Goal: Information Seeking & Learning: Learn about a topic

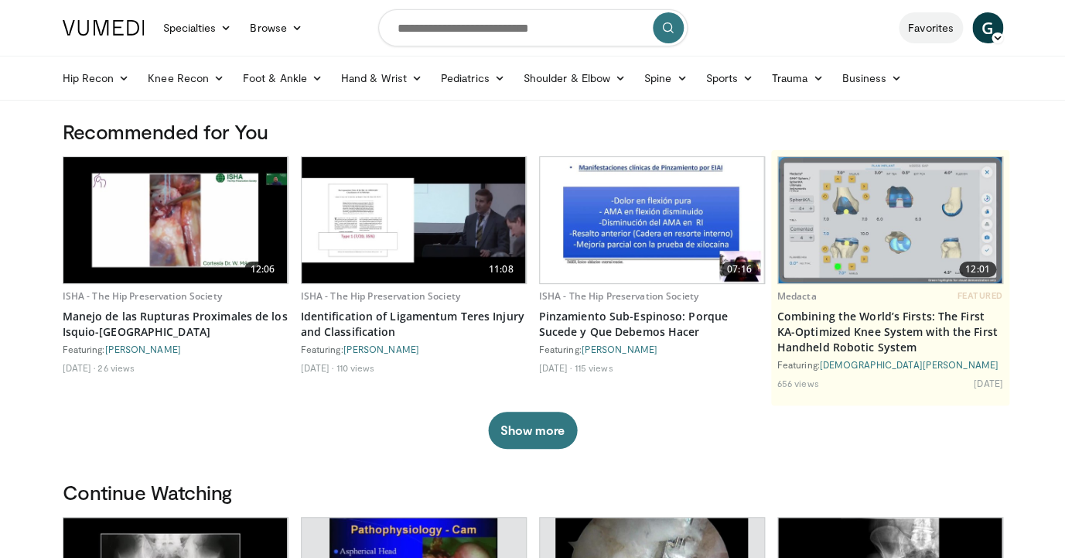
click at [948, 29] on link "Favorites" at bounding box center [931, 27] width 64 height 31
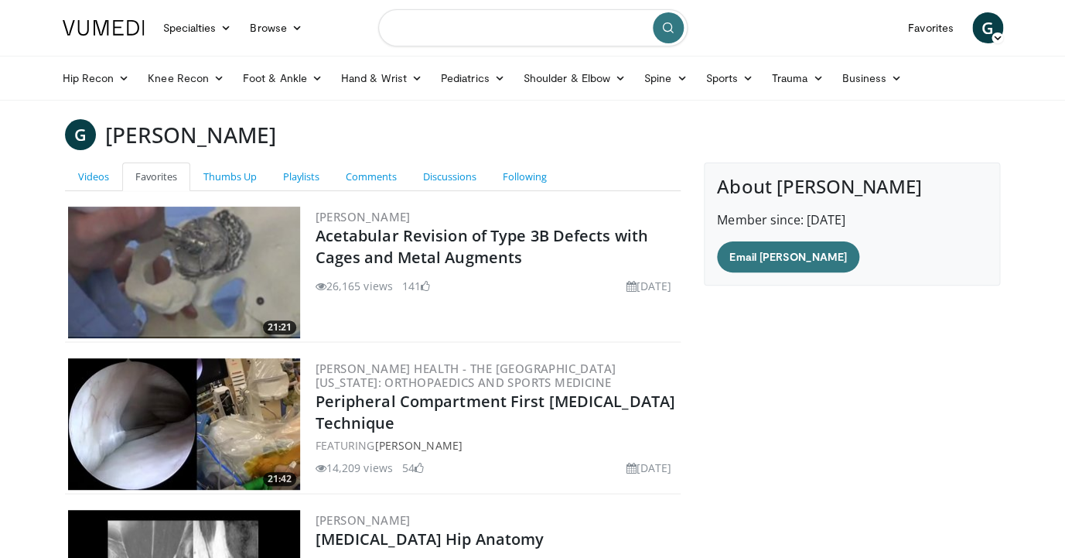
click at [439, 35] on input "Search topics, interventions" at bounding box center [532, 27] width 309 height 37
type input "**********"
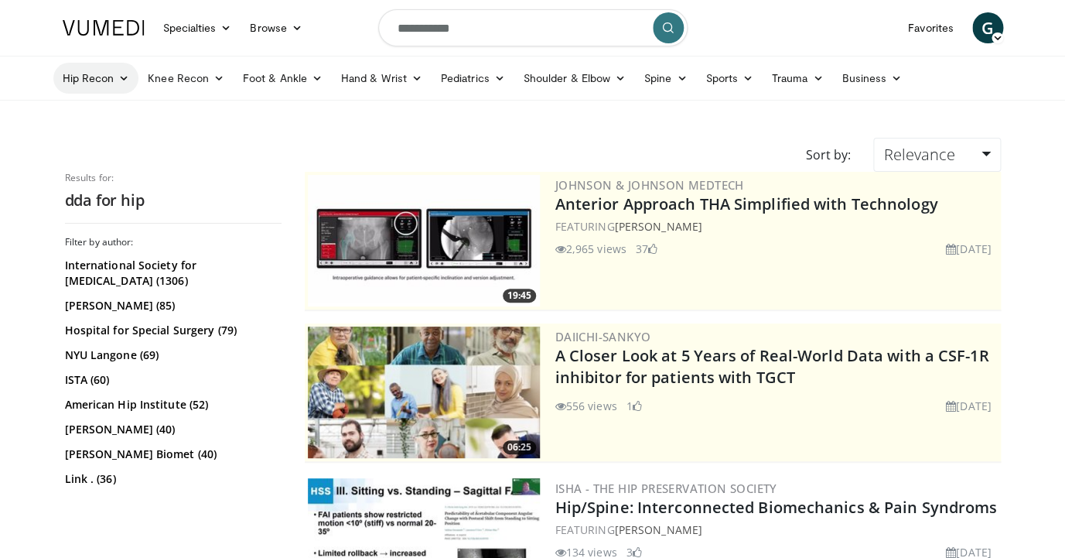
click at [118, 80] on link "Hip Recon" at bounding box center [96, 78] width 86 height 31
click at [122, 118] on link "Hip Arthroplasty" at bounding box center [146, 114] width 184 height 25
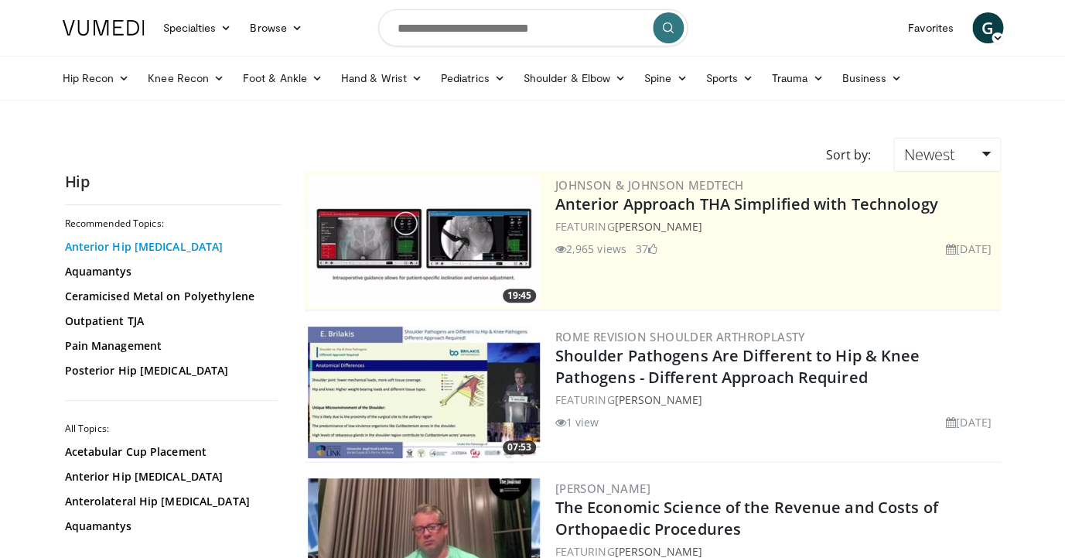
click at [153, 252] on link "Anterior Hip Arthroplasty" at bounding box center [169, 246] width 209 height 15
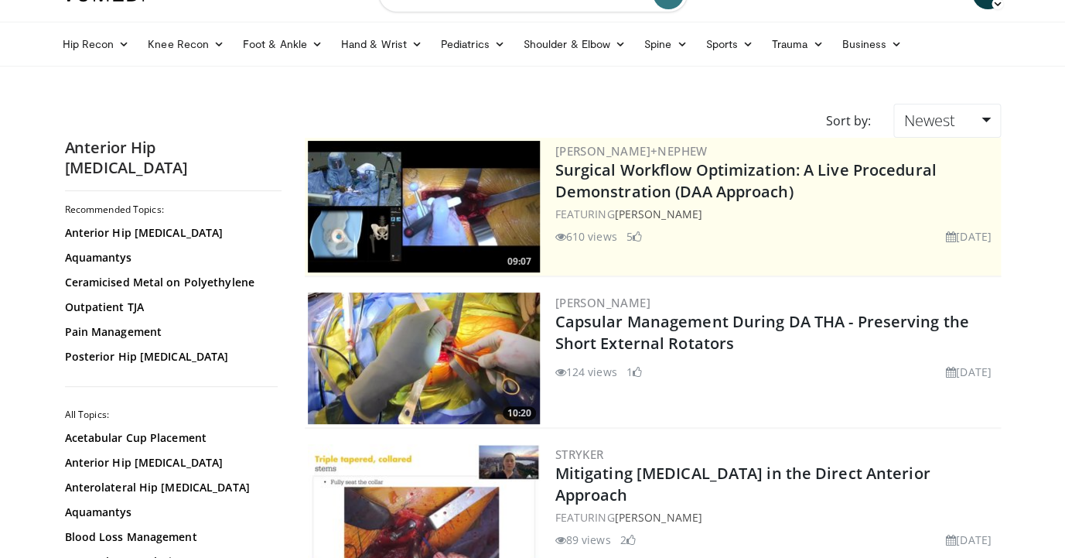
scroll to position [39, 0]
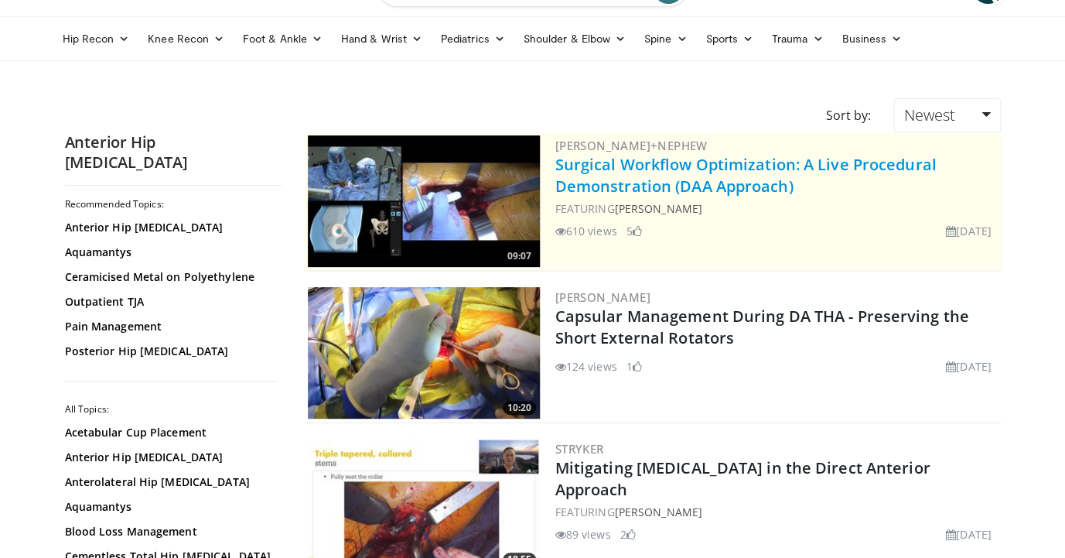
click at [629, 175] on link "Surgical Workflow Optimization: A Live Procedural Demonstration (DAA Approach)" at bounding box center [745, 175] width 381 height 43
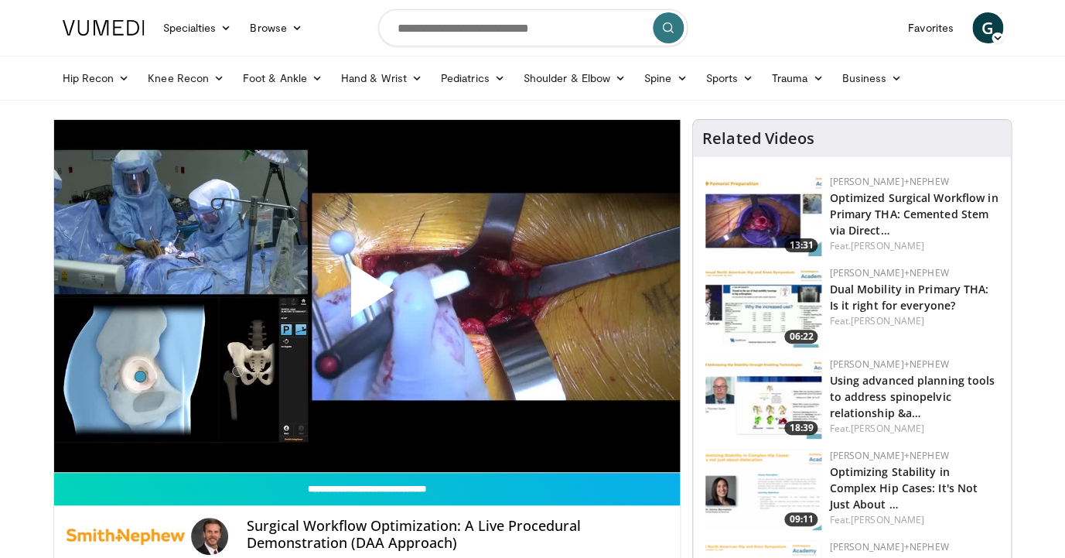
click at [367, 296] on span "Video Player" at bounding box center [367, 296] width 0 height 0
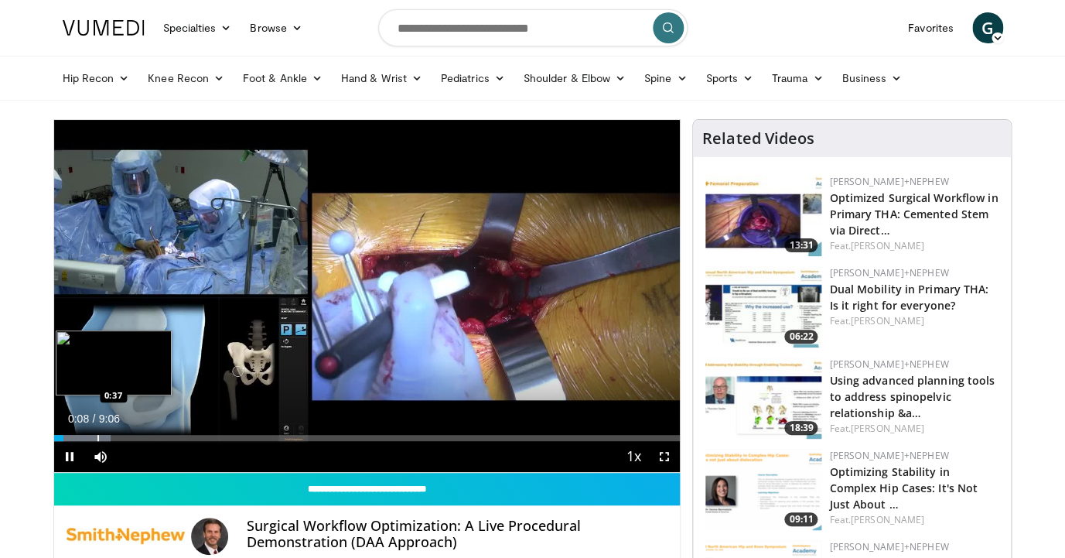
click at [95, 436] on div "Progress Bar" at bounding box center [82, 438] width 56 height 6
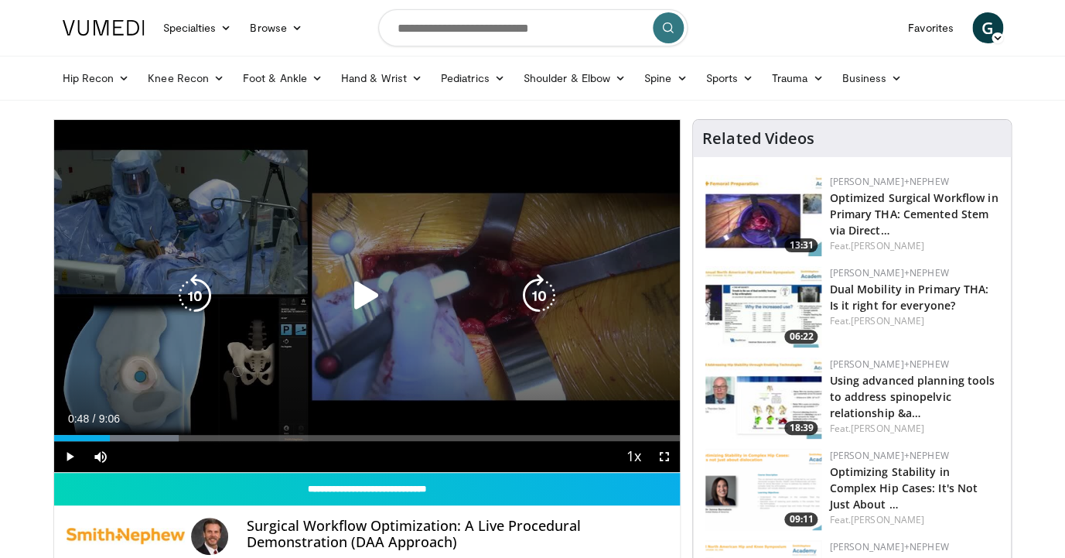
click at [357, 307] on icon "Video Player" at bounding box center [366, 295] width 43 height 43
click at [357, 295] on icon "Video Player" at bounding box center [366, 295] width 43 height 43
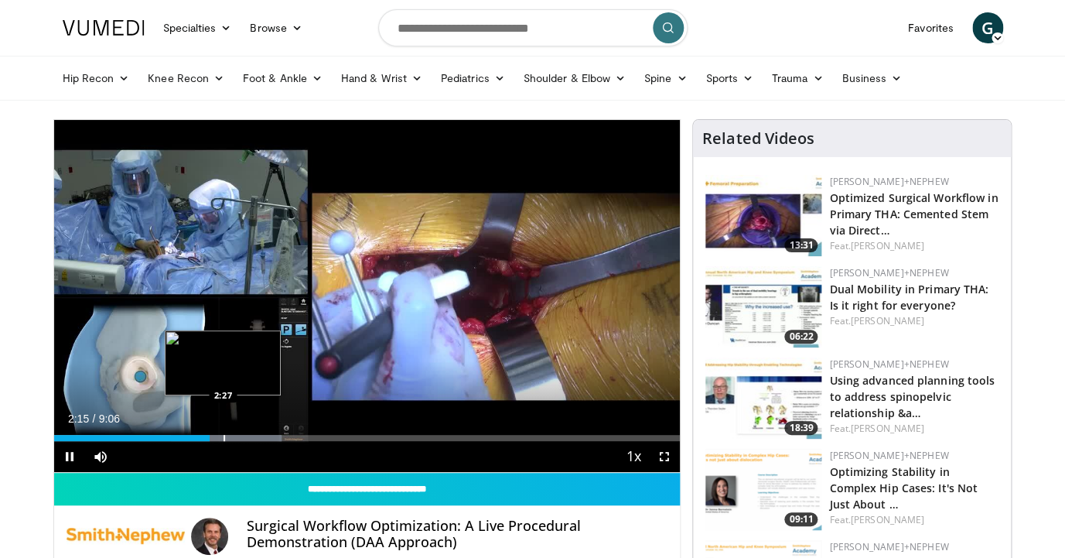
click at [224, 433] on div "Loaded : 36.32% 2:15 2:27" at bounding box center [367, 433] width 626 height 15
click at [242, 432] on div "Loaded : 38.13% 2:28 2:42" at bounding box center [367, 433] width 626 height 15
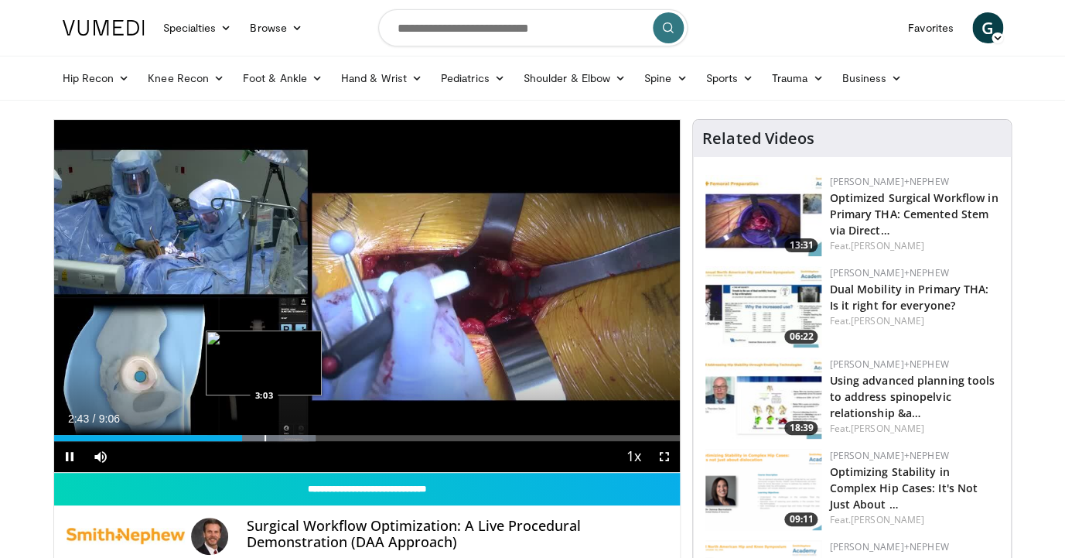
click at [265, 436] on div "Progress Bar" at bounding box center [266, 438] width 2 height 6
click at [254, 436] on div "3:03" at bounding box center [159, 438] width 210 height 6
click at [245, 434] on div "Loaded : 45.40% 2:56 2:47" at bounding box center [367, 433] width 626 height 15
click at [234, 434] on div "Loaded : 45.40% 2:46 2:46" at bounding box center [367, 433] width 626 height 15
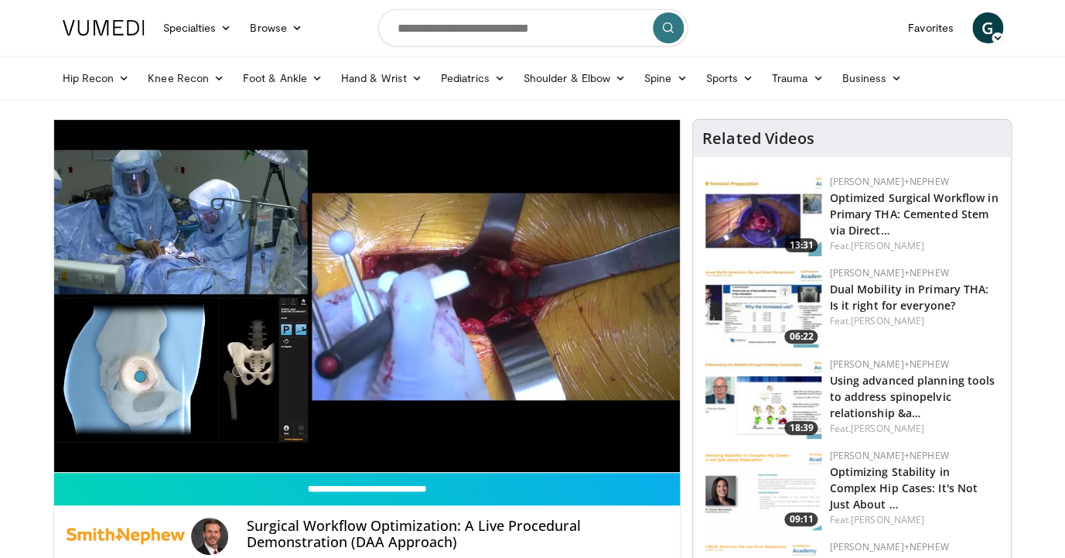
click at [64, 451] on div "10 seconds Tap to unmute" at bounding box center [367, 296] width 626 height 352
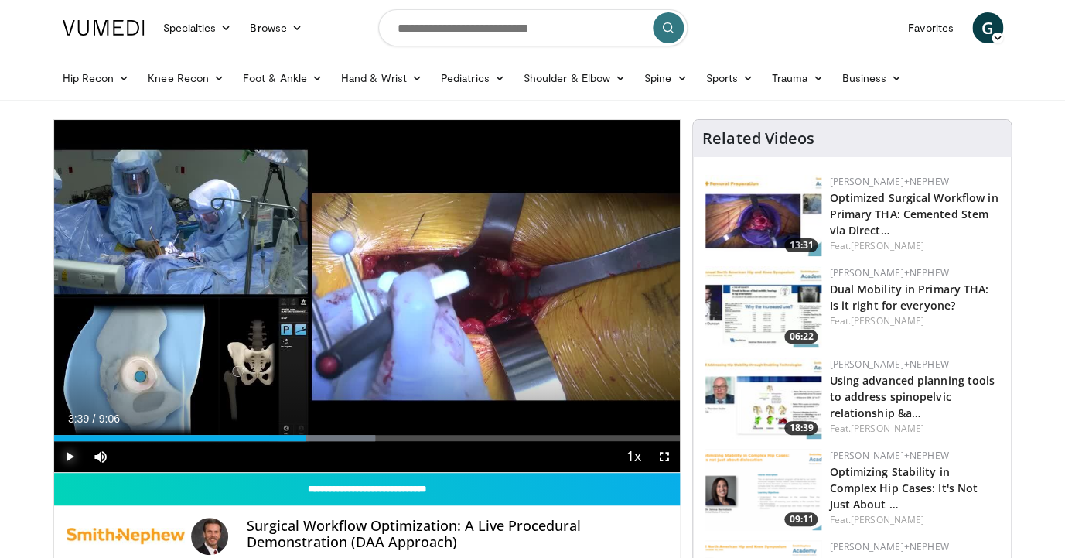
click at [64, 451] on span "Video Player" at bounding box center [69, 456] width 31 height 31
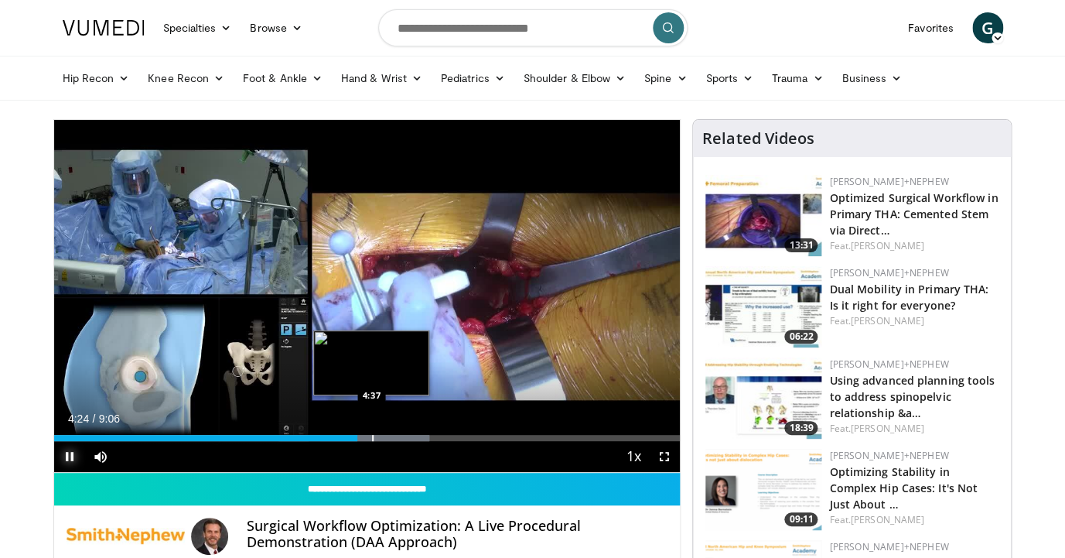
click at [372, 435] on div "Loaded : 59.93% 4:24 4:37" at bounding box center [367, 438] width 626 height 6
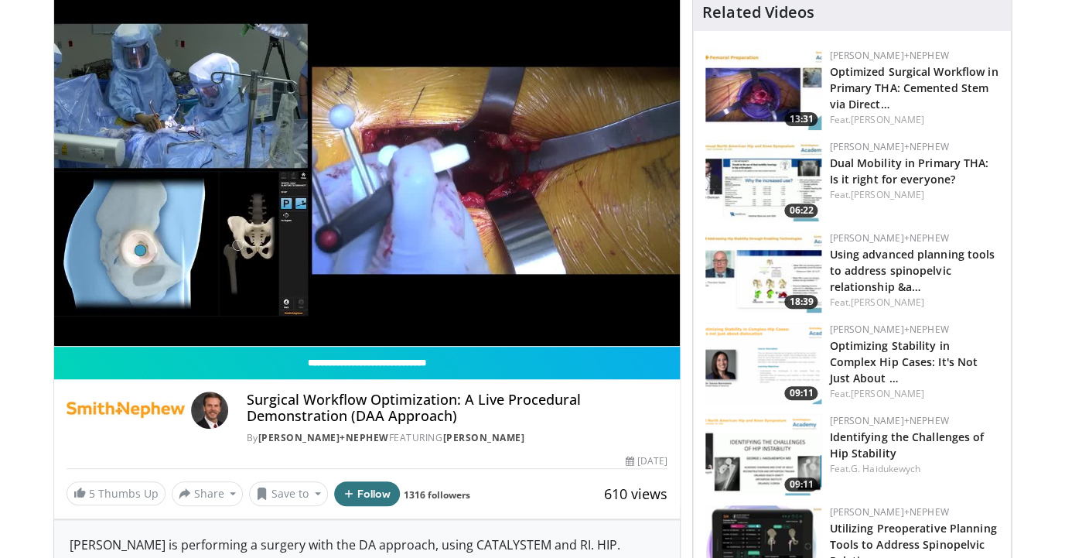
scroll to position [63, 0]
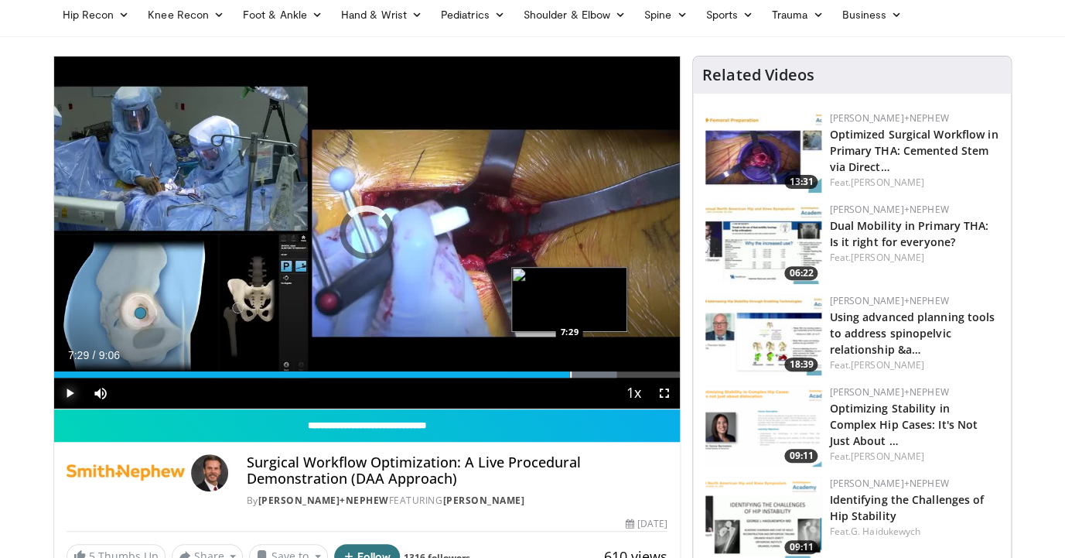
click at [569, 370] on div "Loaded : 89.81% 7:07 7:29" at bounding box center [367, 370] width 626 height 15
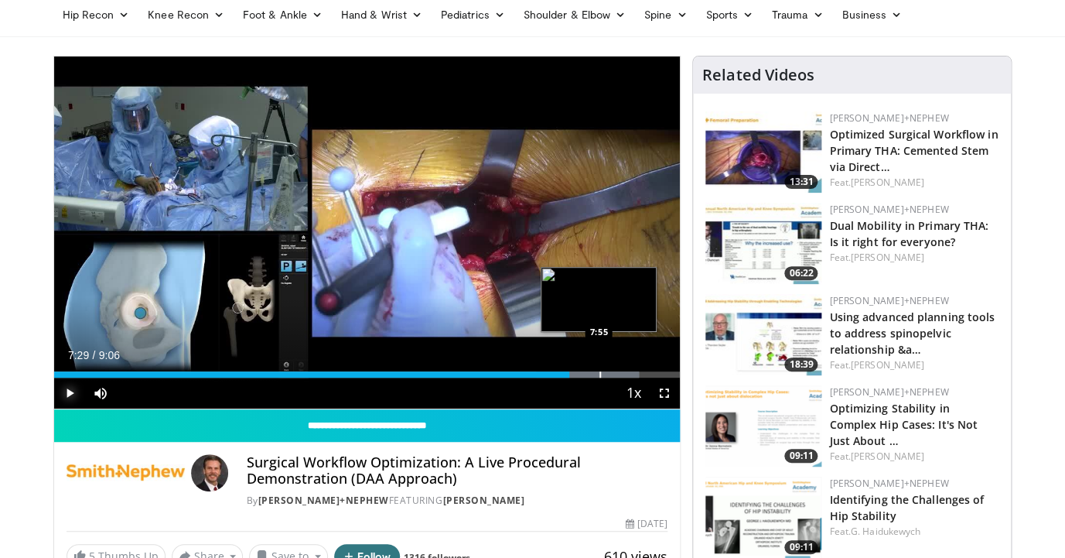
click at [599, 371] on div "Loaded : 93.48% 7:29 7:55" at bounding box center [367, 370] width 626 height 15
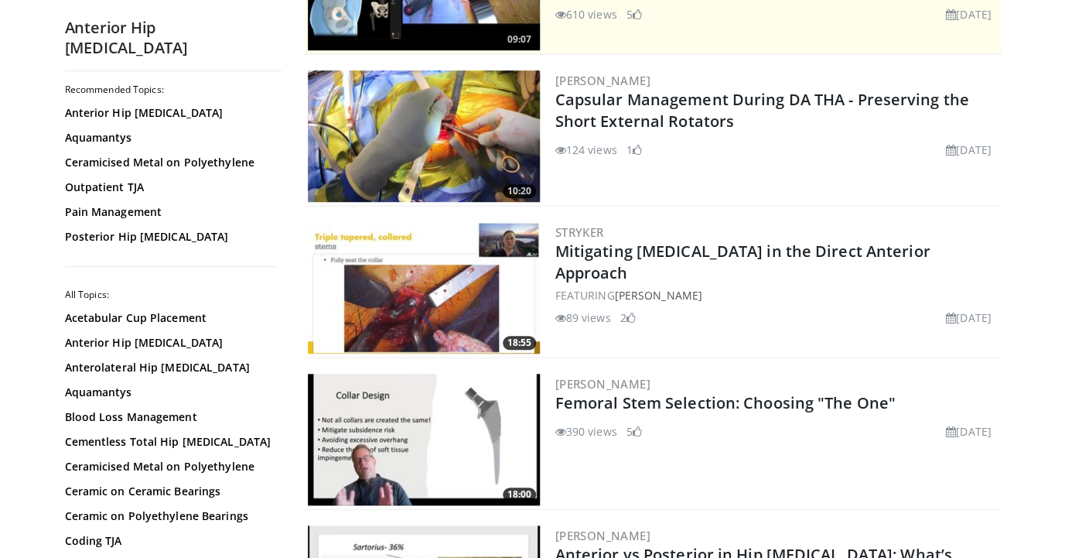
scroll to position [261, 0]
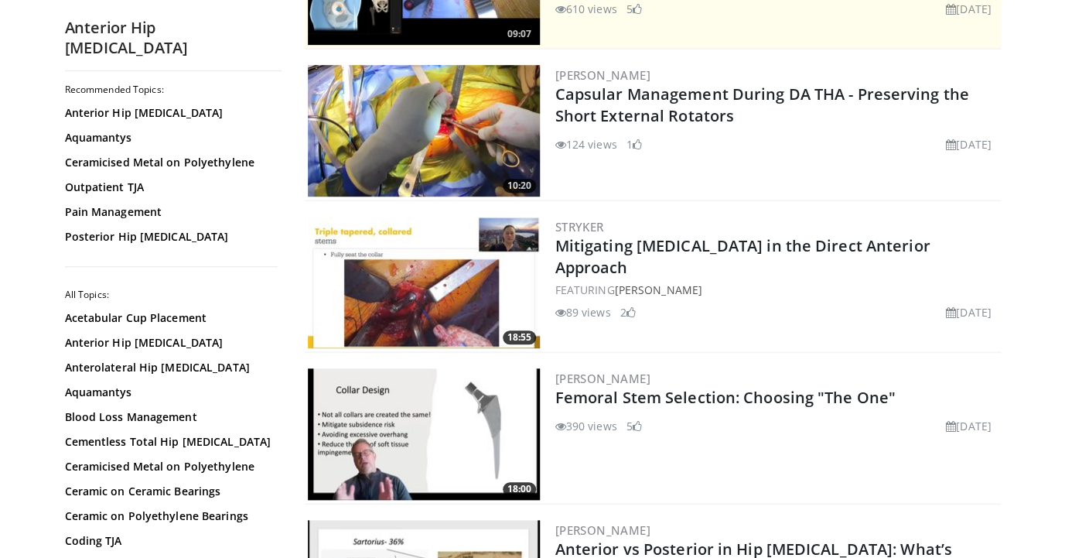
click at [457, 121] on img at bounding box center [424, 130] width 232 height 131
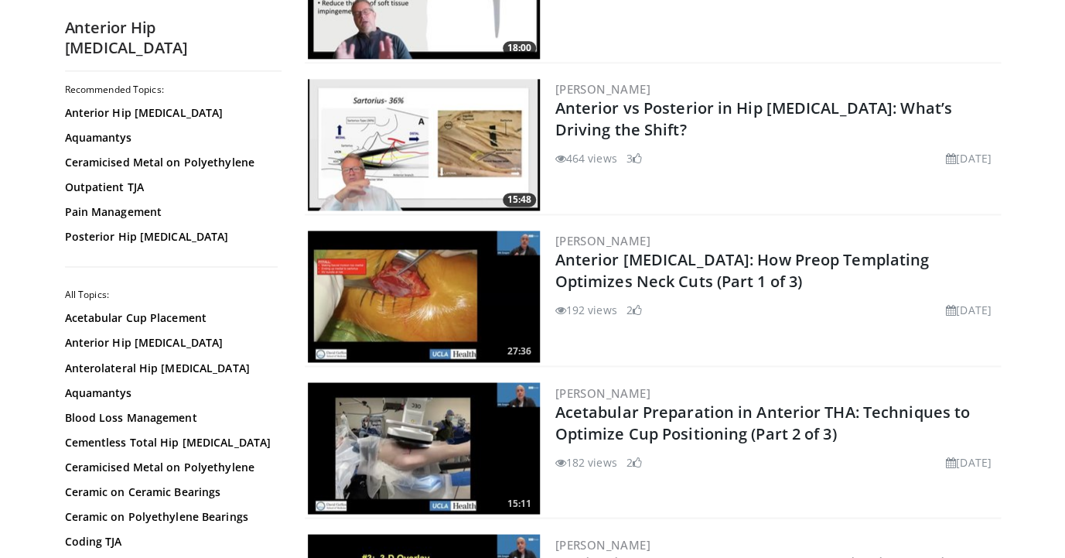
scroll to position [706, 0]
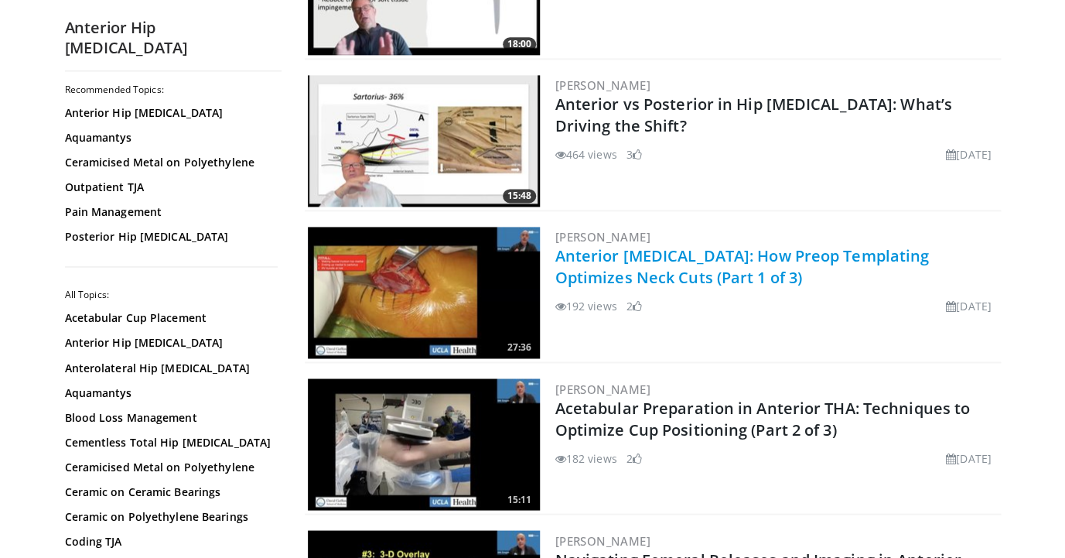
click at [728, 261] on link "Anterior Hip Replacement: How Preop Templating Optimizes Neck Cuts (Part 1 of 3)" at bounding box center [742, 266] width 374 height 43
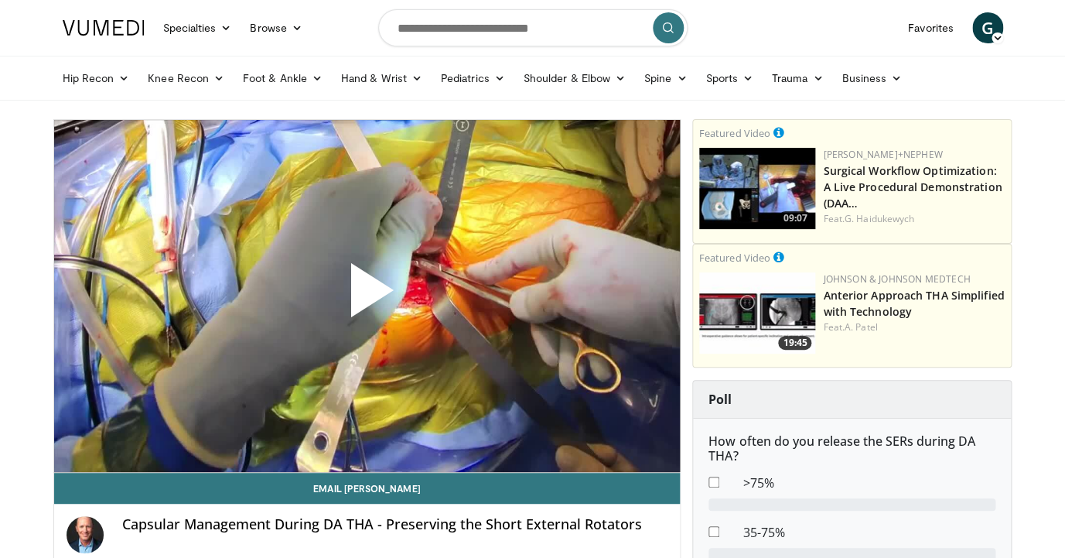
click at [367, 296] on span "Video Player" at bounding box center [367, 296] width 0 height 0
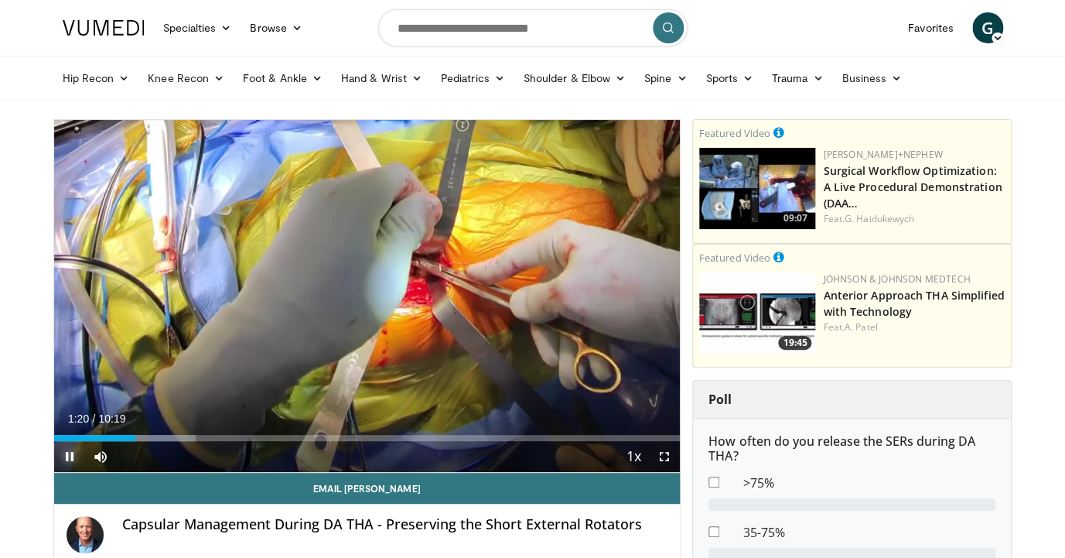
click at [66, 453] on span "Video Player" at bounding box center [69, 456] width 31 height 31
click at [67, 456] on span "Video Player" at bounding box center [69, 456] width 31 height 31
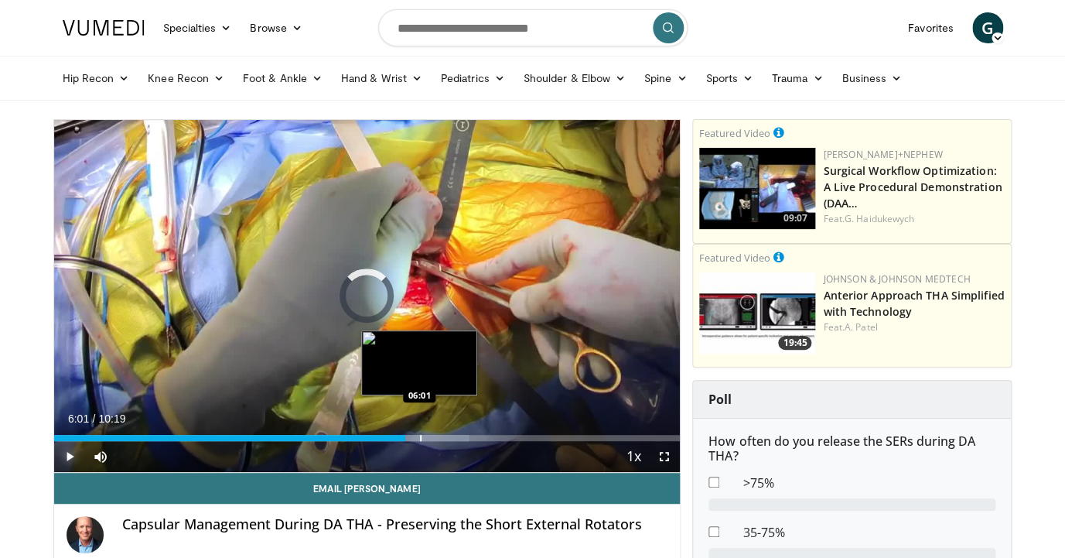
click at [420, 438] on div "Progress Bar" at bounding box center [421, 438] width 2 height 6
click at [440, 440] on div "Loaded : 67.21% 06:01 06:21" at bounding box center [367, 438] width 626 height 6
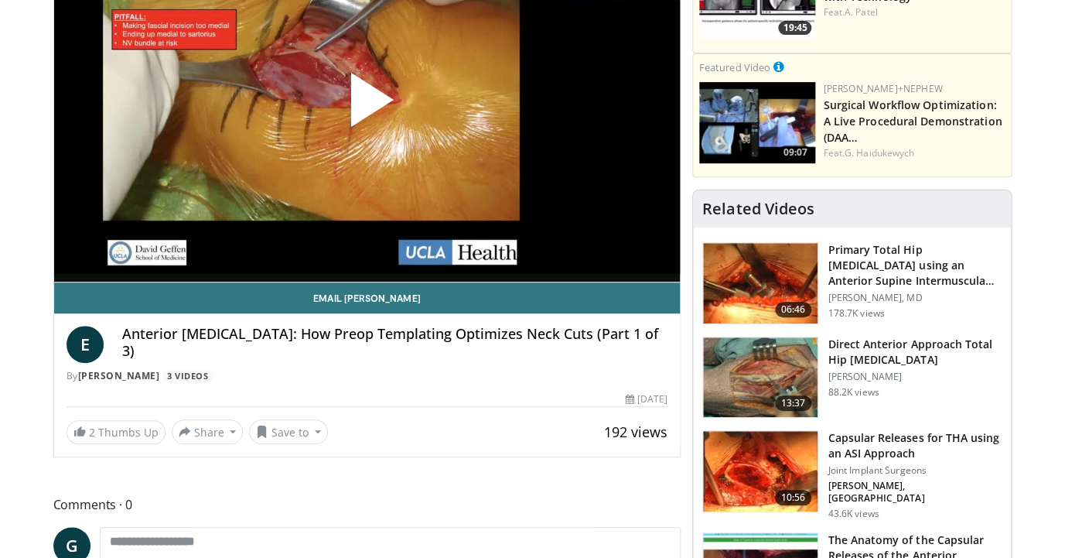
click at [367, 106] on span "Video Player" at bounding box center [367, 106] width 0 height 0
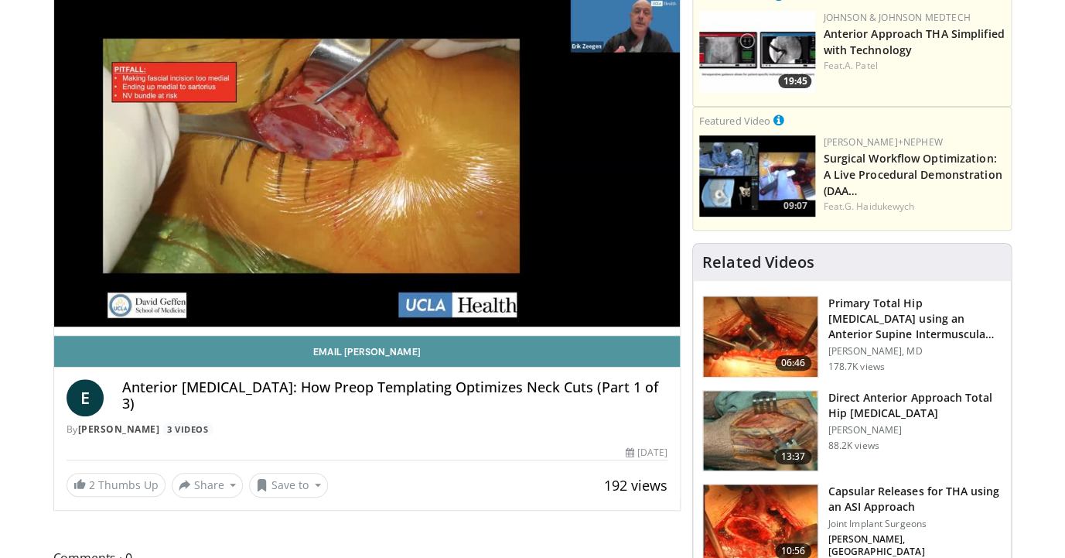
scroll to position [120, 0]
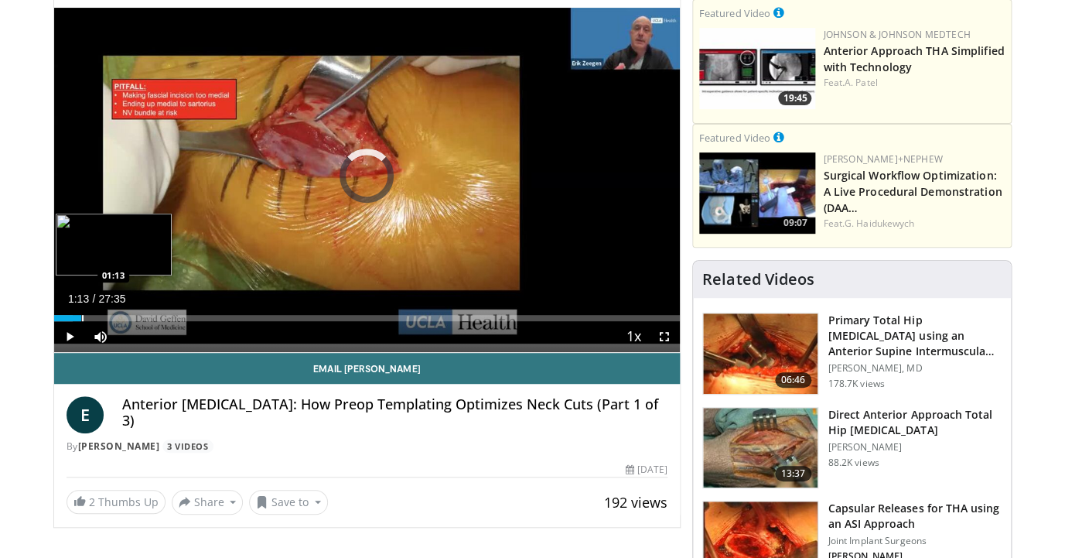
click at [82, 317] on div "Progress Bar" at bounding box center [83, 318] width 2 height 6
click at [100, 315] on div "Progress Bar" at bounding box center [101, 318] width 2 height 6
click at [138, 316] on div "Loaded : 0.00% 02:01 03:42" at bounding box center [367, 318] width 626 height 6
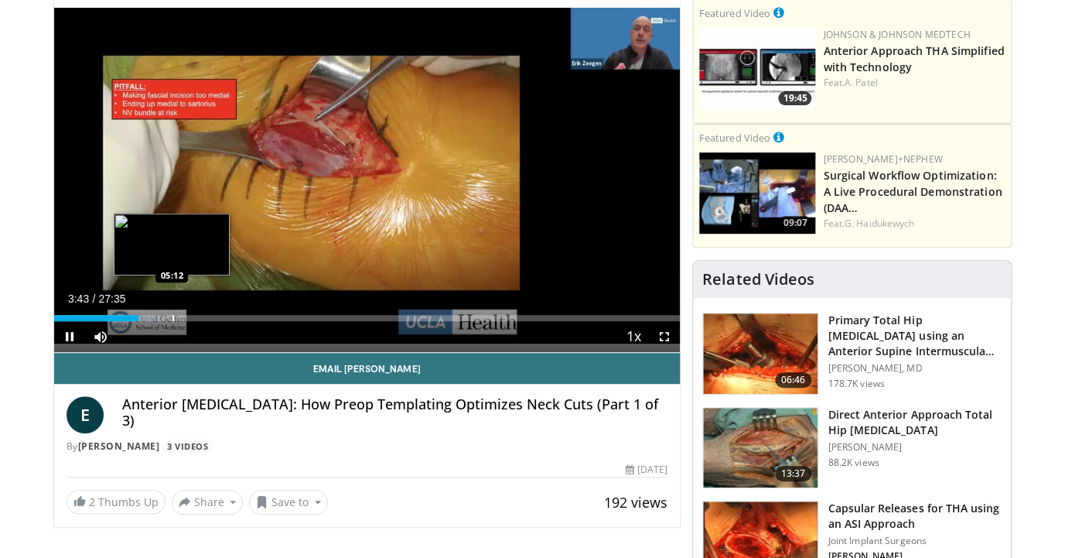
click at [172, 316] on div "Progress Bar" at bounding box center [173, 318] width 2 height 6
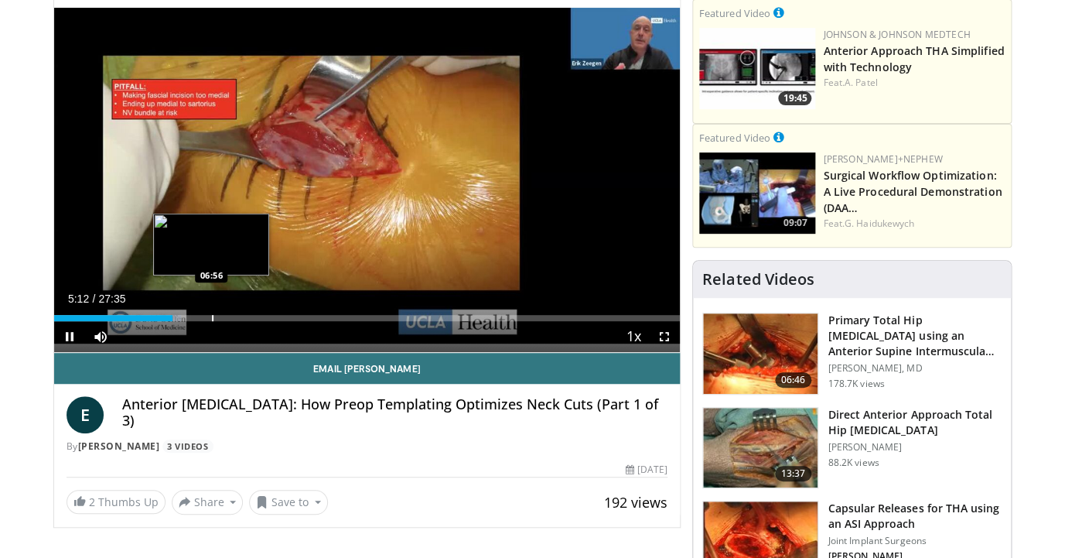
click at [212, 317] on div "Progress Bar" at bounding box center [213, 318] width 2 height 6
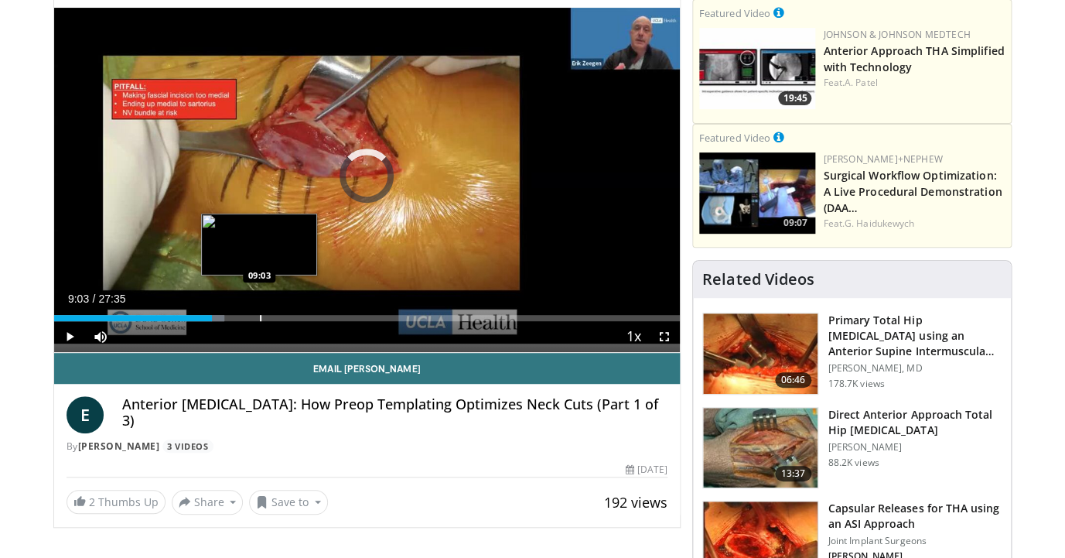
click at [260, 319] on div "Progress Bar" at bounding box center [261, 318] width 2 height 6
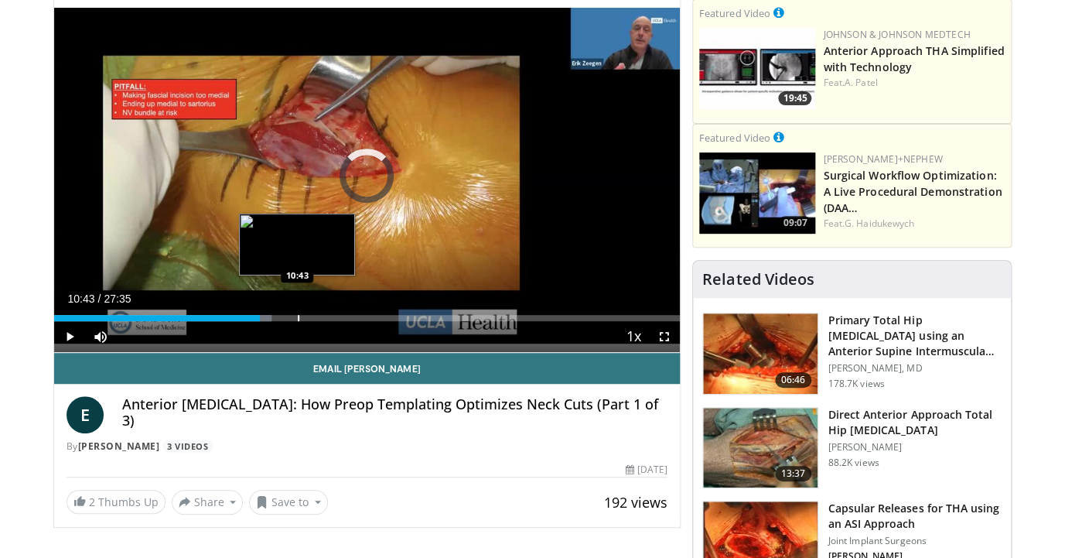
click at [297, 319] on div "Loaded : 34.76% 09:03 10:43" at bounding box center [367, 318] width 626 height 6
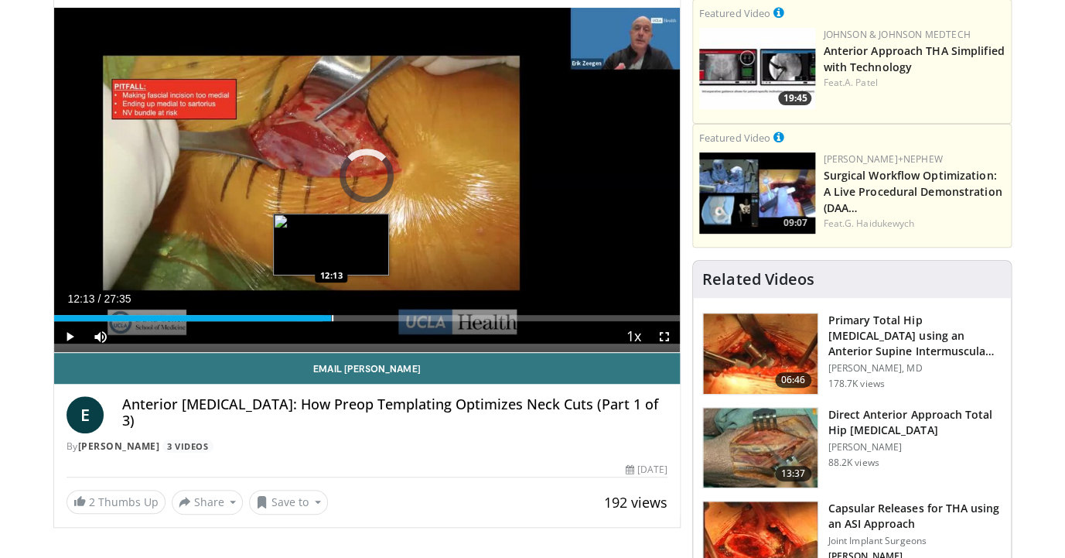
click at [331, 315] on div "Loaded : 42.90% 10:45 12:13" at bounding box center [367, 318] width 626 height 6
click at [355, 317] on div "Loaded : 47.95% 12:15 13:16" at bounding box center [367, 318] width 626 height 6
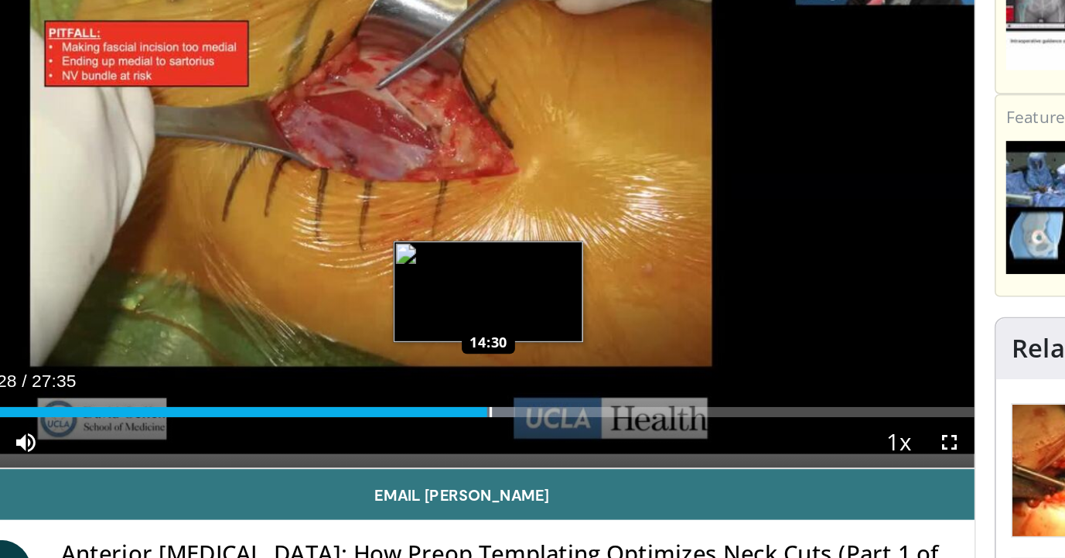
click at [383, 317] on div "Progress Bar" at bounding box center [382, 318] width 34 height 6
click at [391, 316] on div "Progress Bar" at bounding box center [392, 318] width 2 height 6
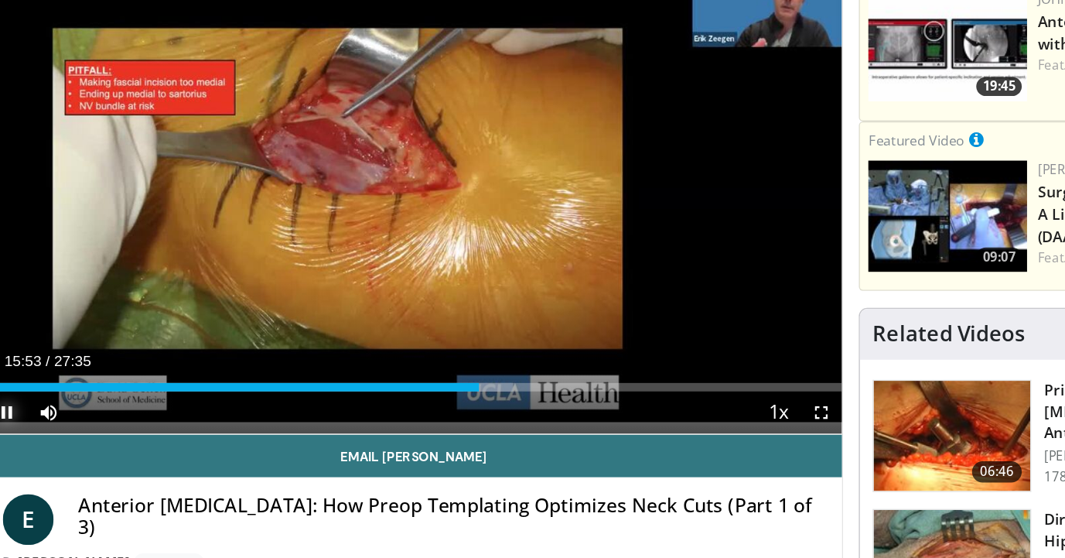
click at [71, 337] on span "Video Player" at bounding box center [69, 336] width 31 height 31
click at [70, 337] on span "Video Player" at bounding box center [69, 336] width 31 height 31
click at [70, 336] on span "Video Player" at bounding box center [69, 336] width 31 height 31
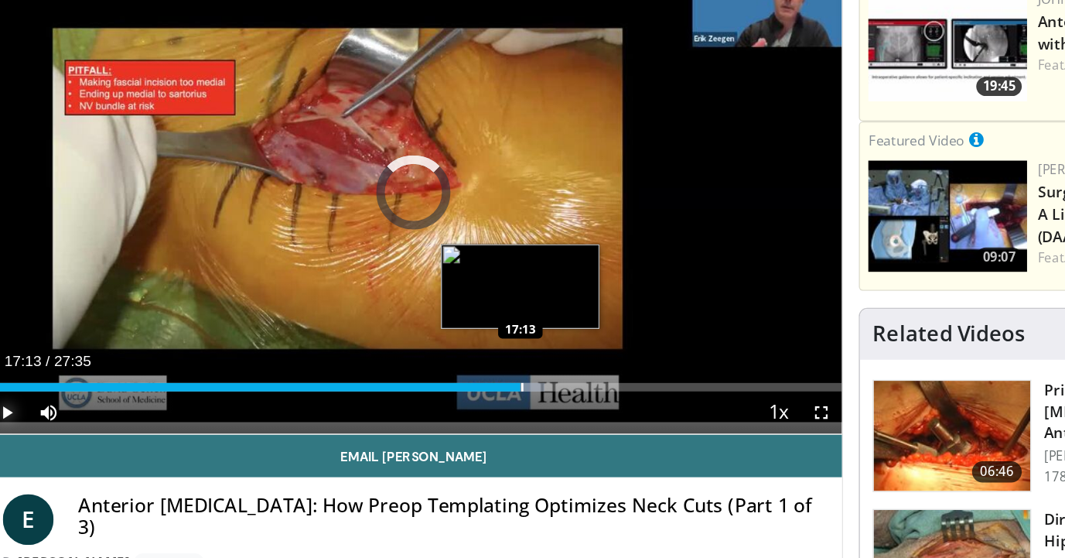
click at [445, 318] on div "Progress Bar" at bounding box center [446, 318] width 2 height 6
click at [455, 317] on div "Progress Bar" at bounding box center [450, 318] width 33 height 6
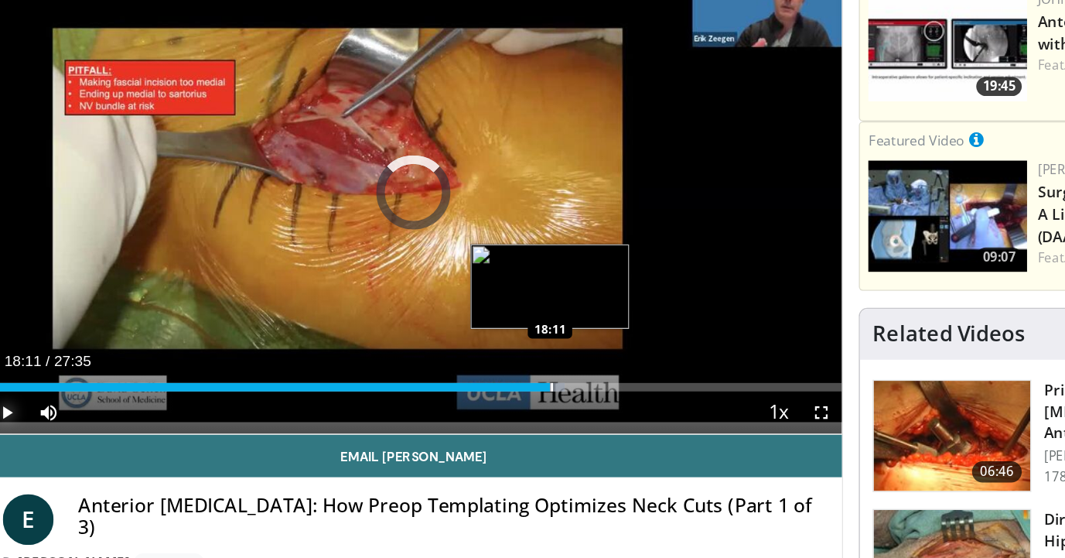
click at [466, 317] on div "Loaded : 67.67% 18:11 18:11" at bounding box center [367, 318] width 626 height 6
click at [465, 317] on div "18:23" at bounding box center [263, 318] width 418 height 6
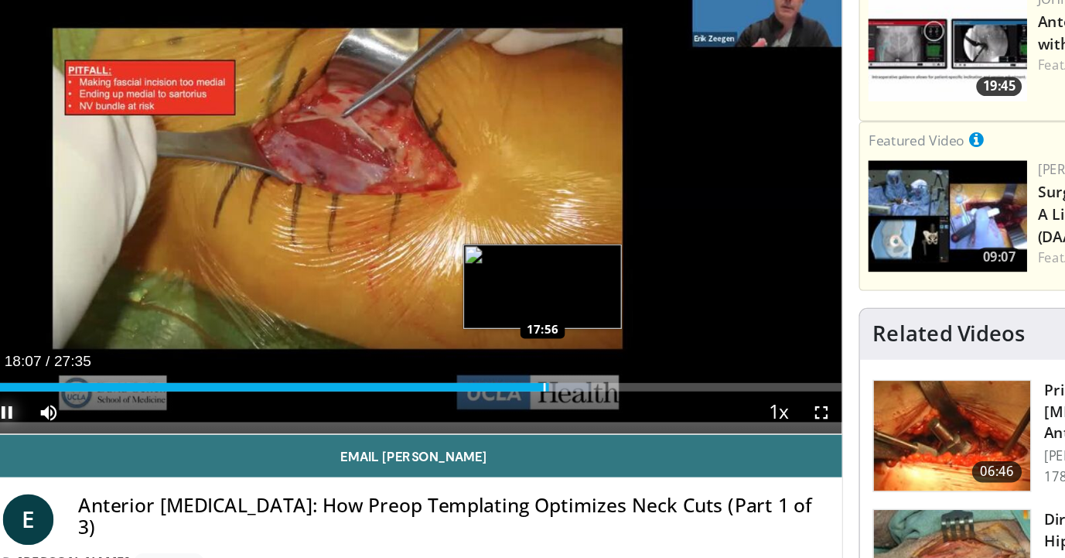
click at [461, 317] on div "18:07" at bounding box center [259, 318] width 411 height 6
click at [469, 317] on div "Progress Bar" at bounding box center [470, 318] width 2 height 6
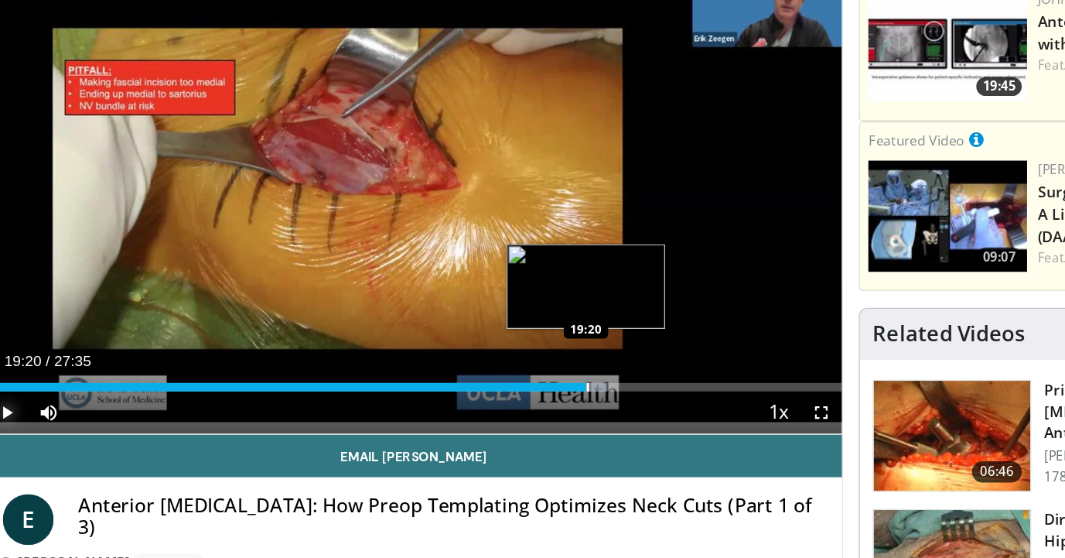
click at [493, 316] on div "Progress Bar" at bounding box center [494, 318] width 2 height 6
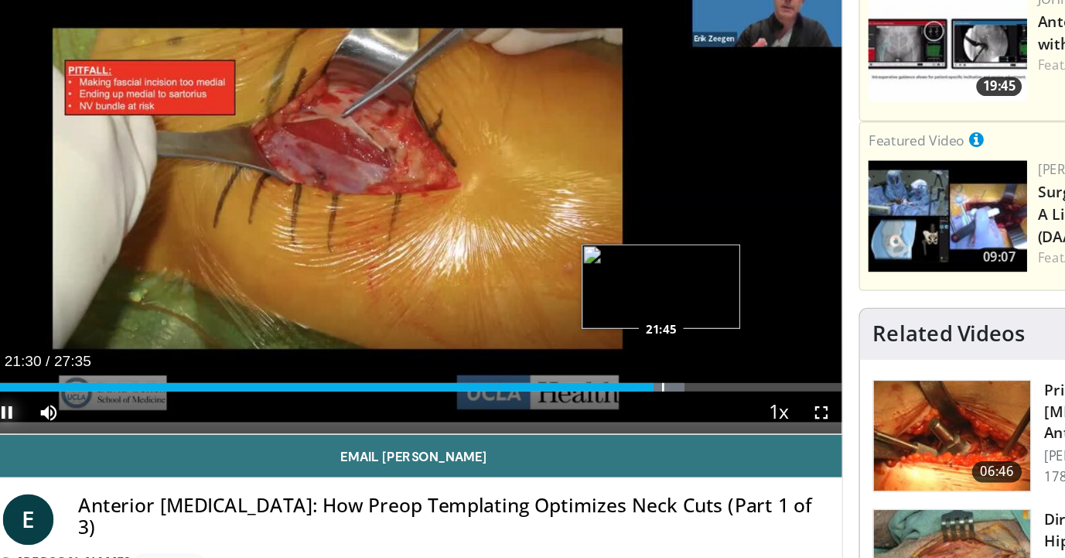
click at [548, 317] on div "Progress Bar" at bounding box center [548, 318] width 34 height 6
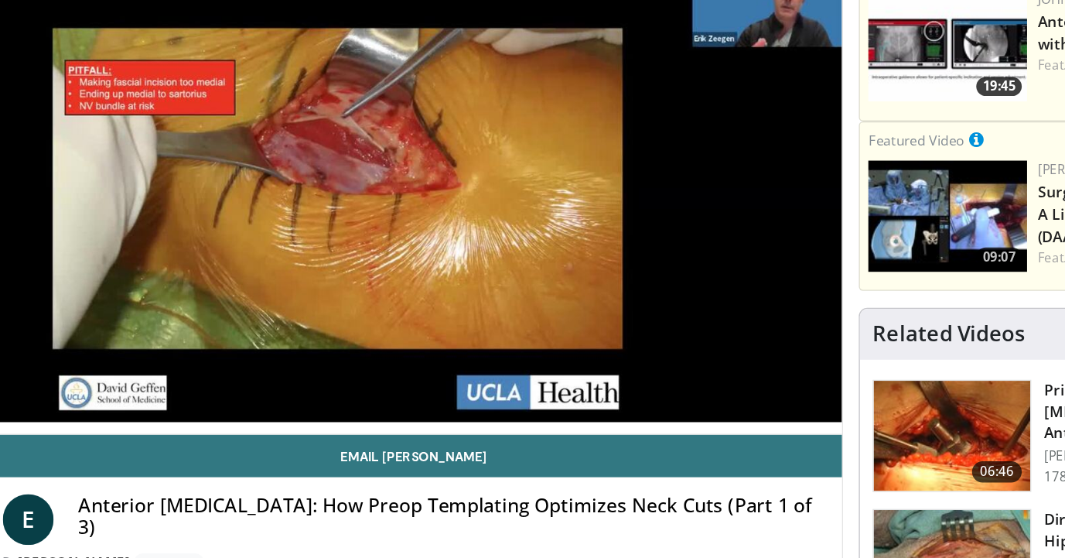
click at [630, 319] on div "10 seconds Tap to unmute" at bounding box center [367, 176] width 626 height 352
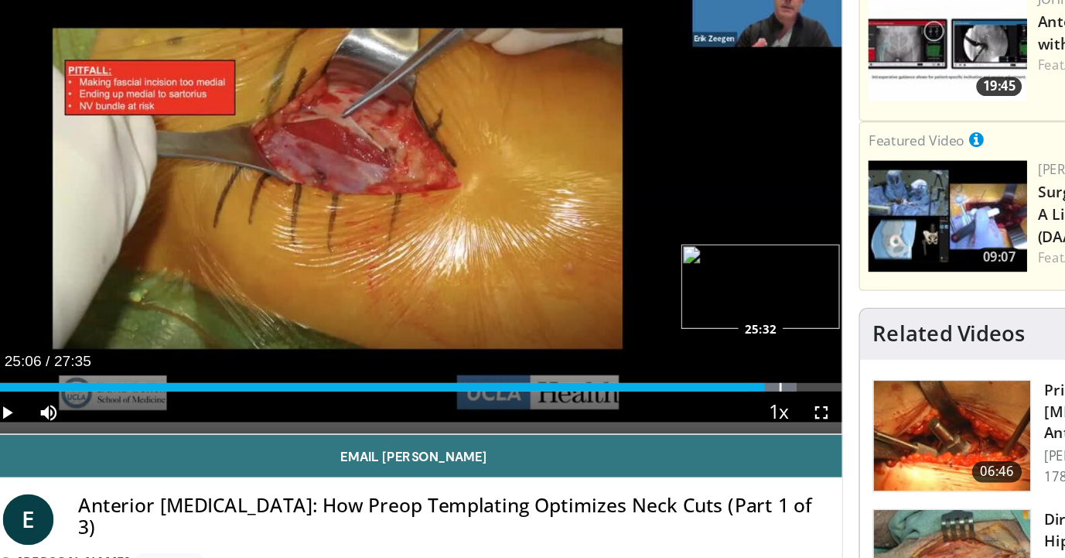
click at [634, 319] on div "Progress Bar" at bounding box center [635, 318] width 2 height 6
click at [639, 319] on div "Loaded : 96.50% 25:46 25:46" at bounding box center [367, 318] width 626 height 6
click at [642, 321] on div "Progress Bar" at bounding box center [643, 318] width 30 height 6
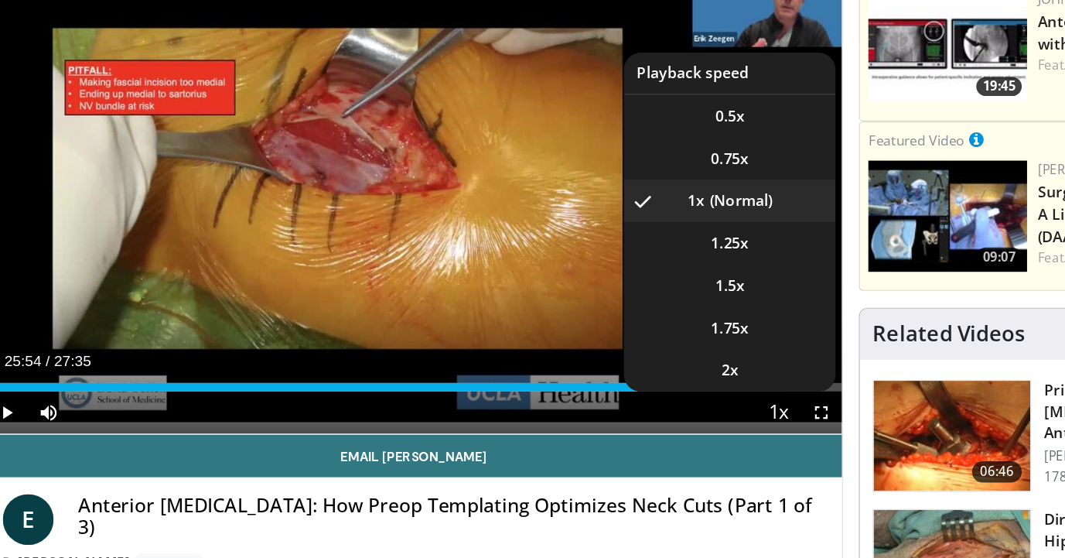
click at [643, 322] on span "Video Player" at bounding box center [634, 337] width 22 height 31
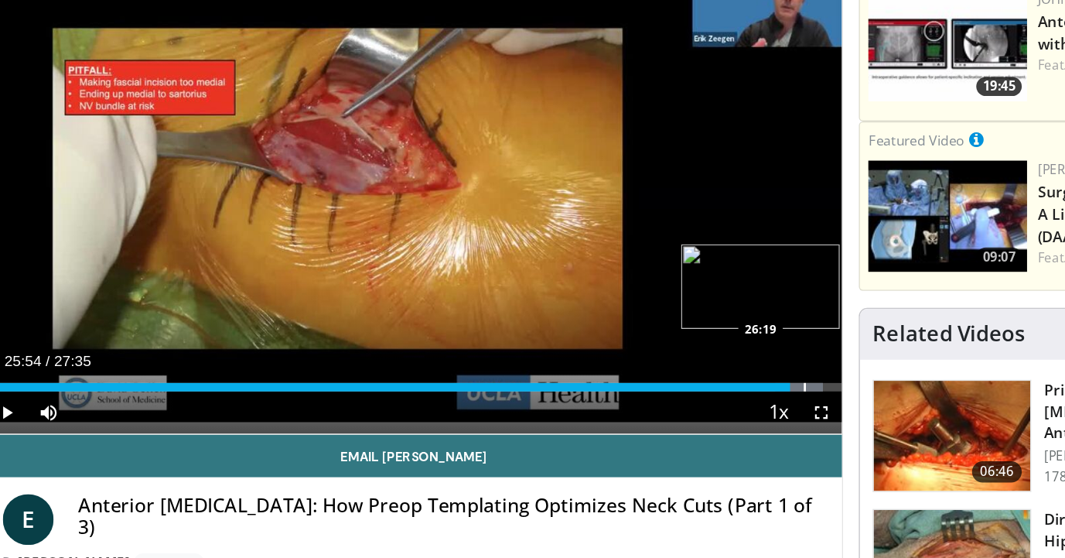
click at [651, 320] on div "Progress Bar" at bounding box center [648, 318] width 34 height 6
click at [654, 321] on span "Video Player" at bounding box center [664, 336] width 31 height 31
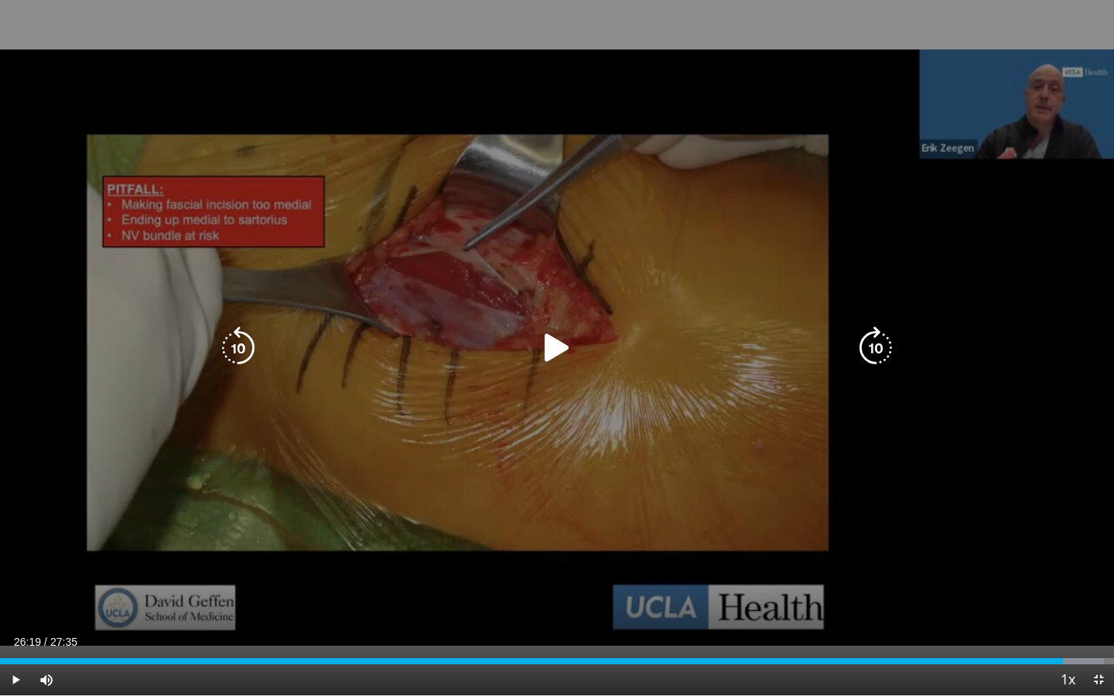
click at [548, 356] on icon "Video Player" at bounding box center [556, 347] width 43 height 43
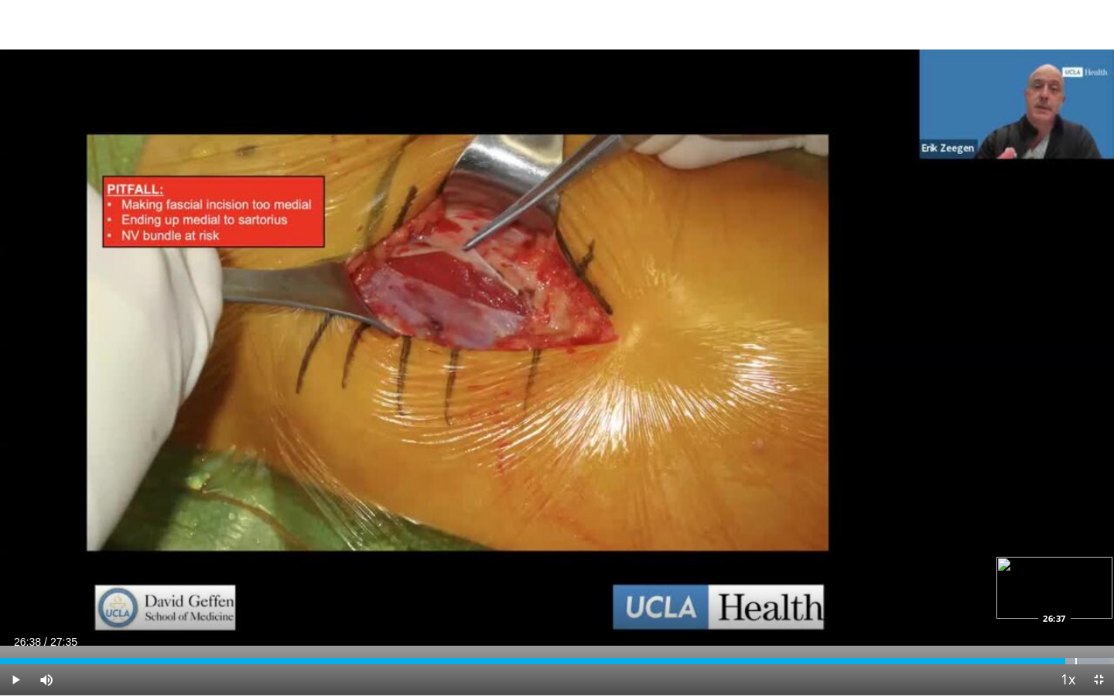
click at [1064, 557] on div "Progress Bar" at bounding box center [1076, 661] width 2 height 6
click at [1064, 557] on div "Loaded : 100.00% 26:43 27:02" at bounding box center [557, 657] width 1114 height 15
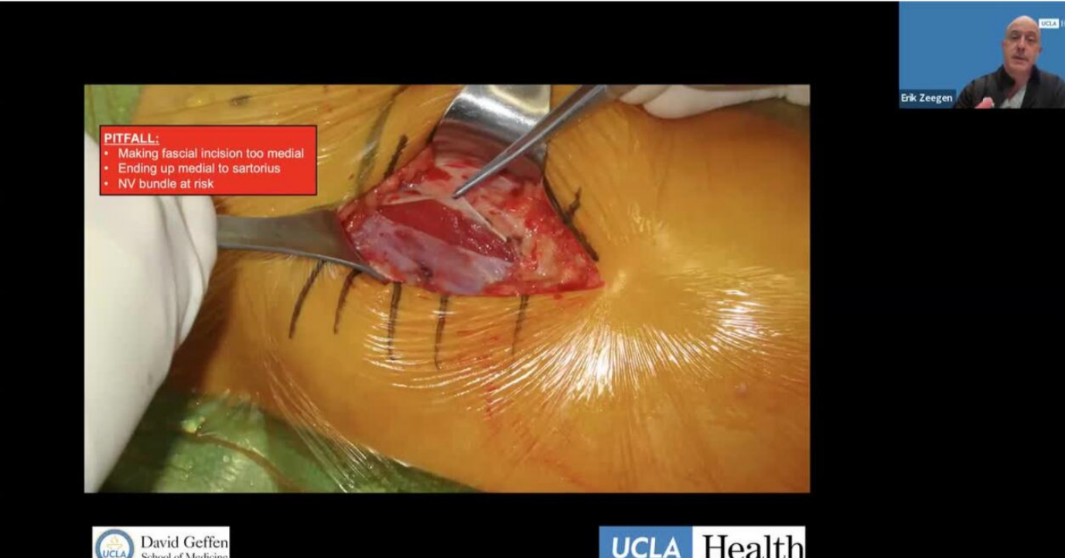
scroll to position [947, 0]
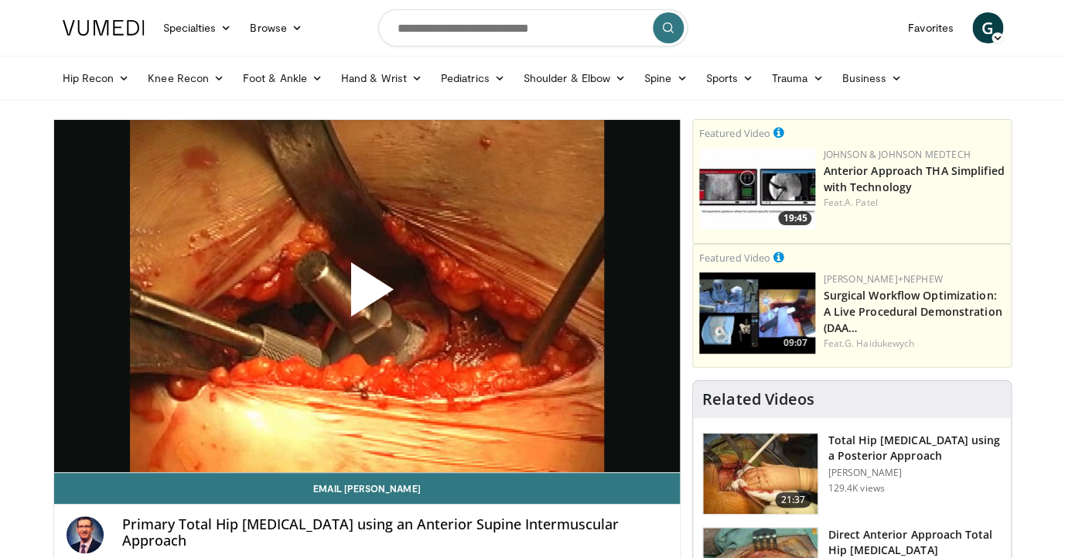
click at [367, 295] on span "Video Player" at bounding box center [367, 295] width 0 height 0
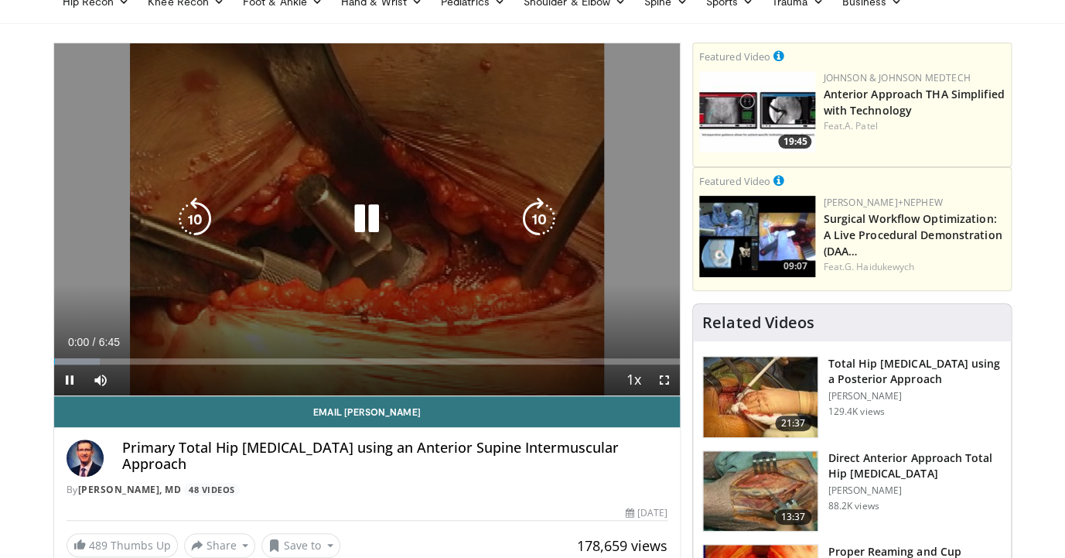
scroll to position [106, 0]
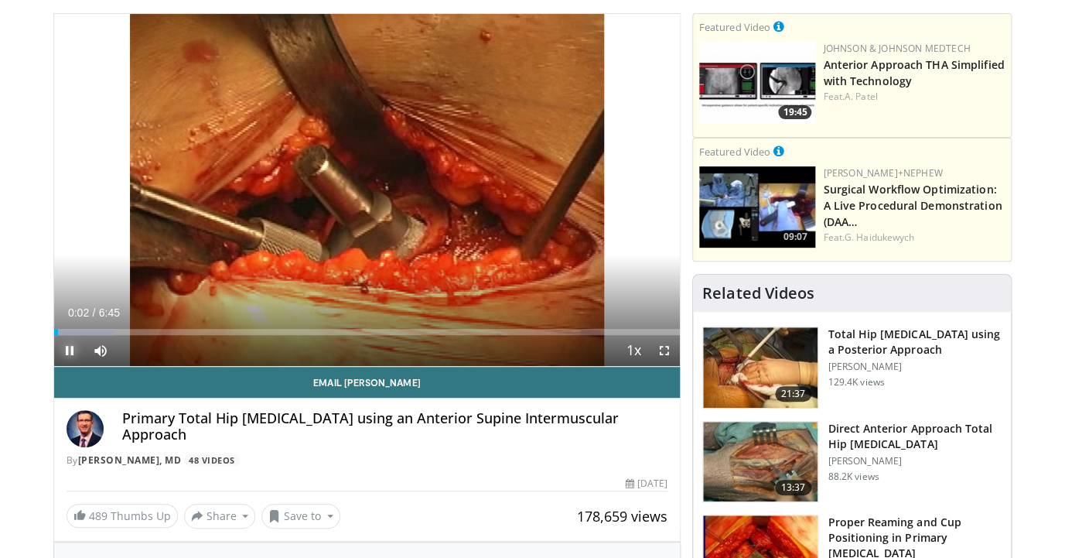
click at [67, 349] on span "Video Player" at bounding box center [69, 350] width 31 height 31
click at [68, 349] on span "Video Player" at bounding box center [69, 350] width 31 height 31
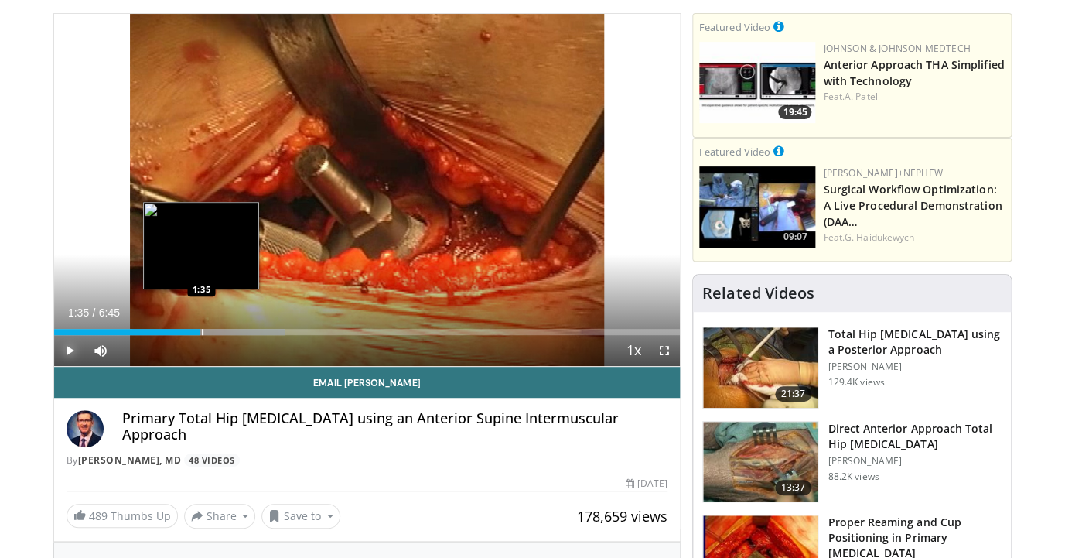
click at [201, 331] on div "Progress Bar" at bounding box center [208, 332] width 152 height 6
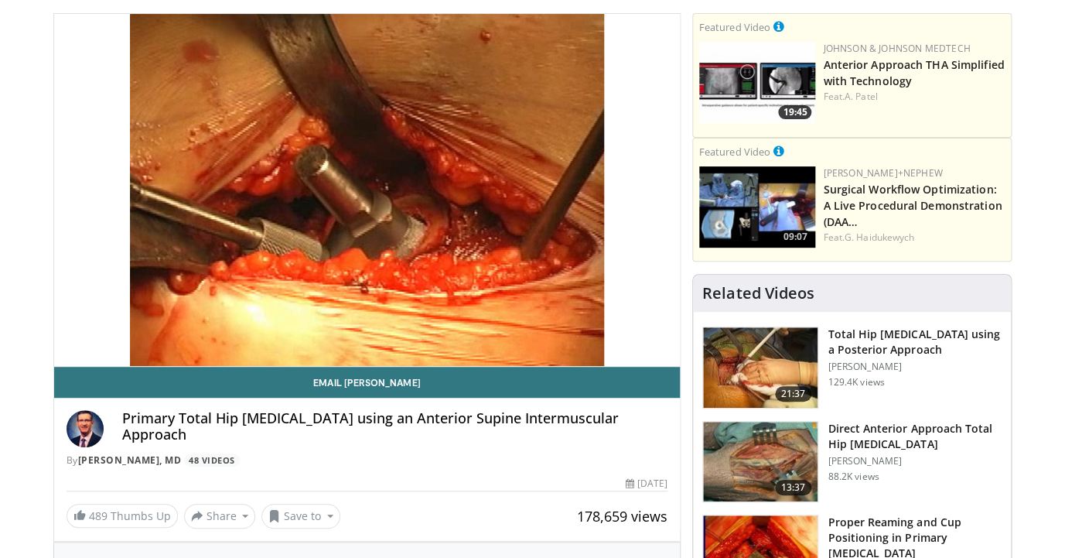
click at [237, 332] on div "10 seconds Tap to unmute" at bounding box center [367, 190] width 626 height 352
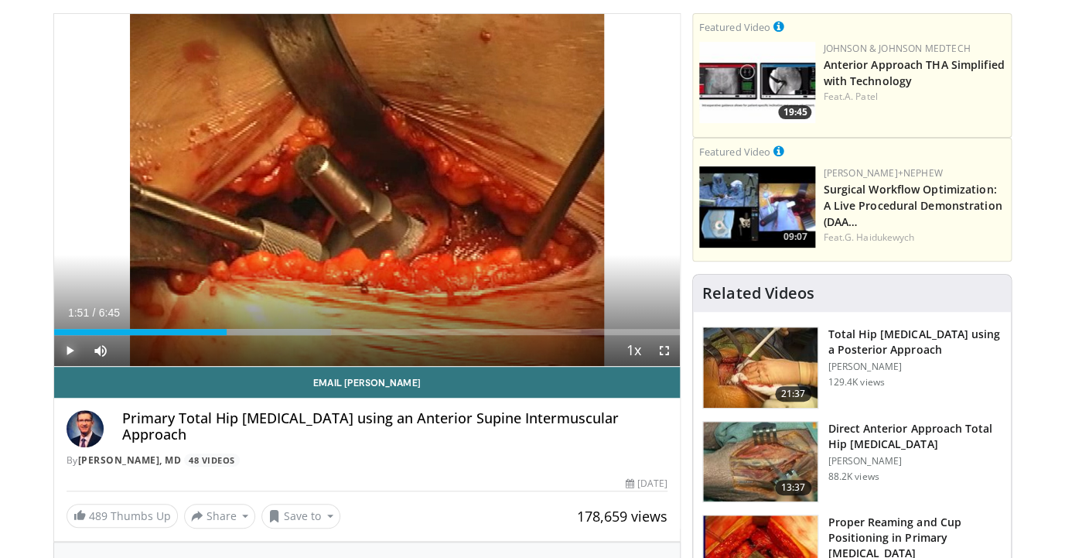
click at [66, 347] on span "Video Player" at bounding box center [69, 350] width 31 height 31
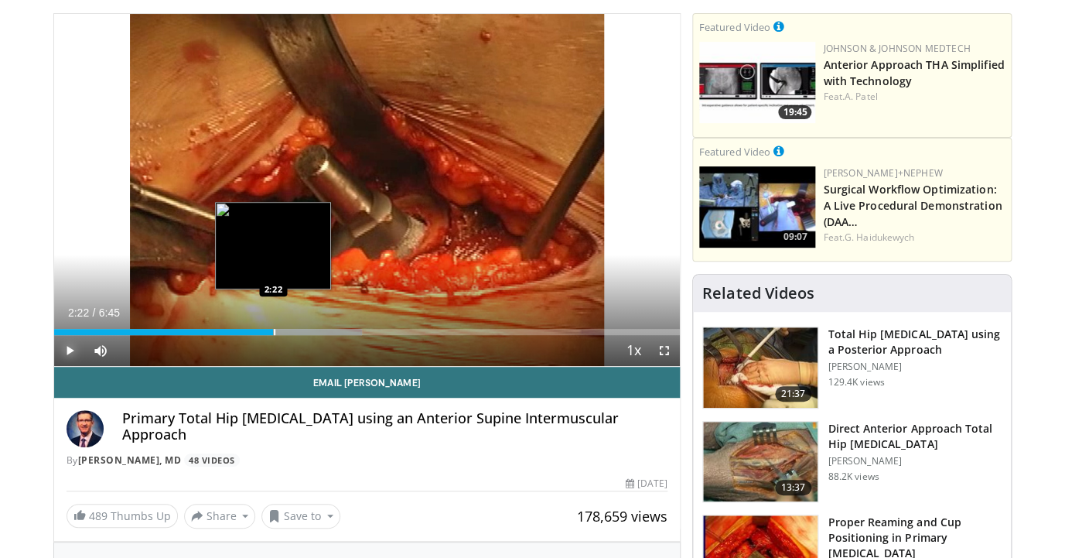
click at [274, 330] on div "Progress Bar" at bounding box center [275, 332] width 2 height 6
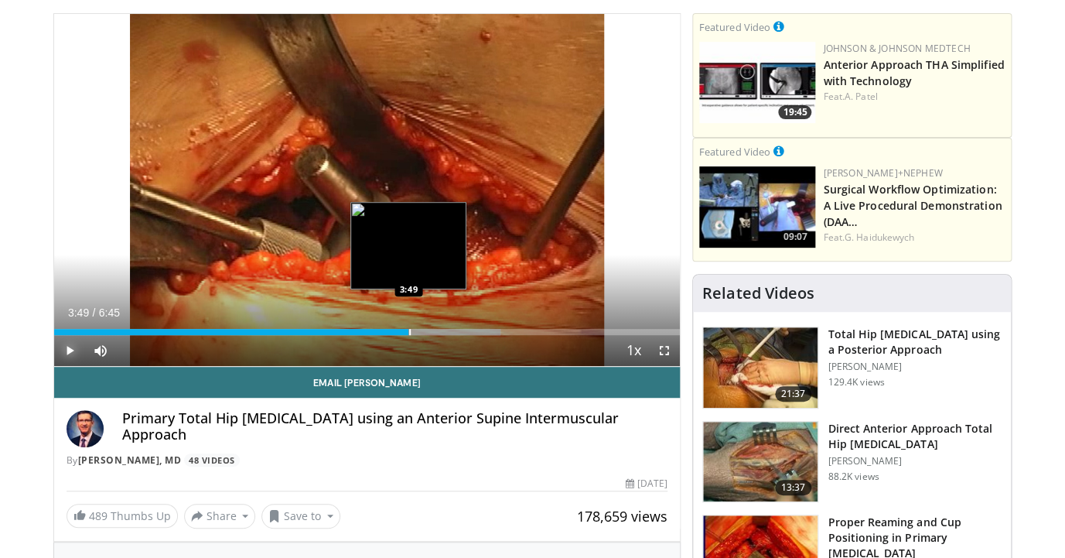
click at [408, 332] on div "Loaded : 71.37% 3:42 3:49" at bounding box center [367, 332] width 626 height 6
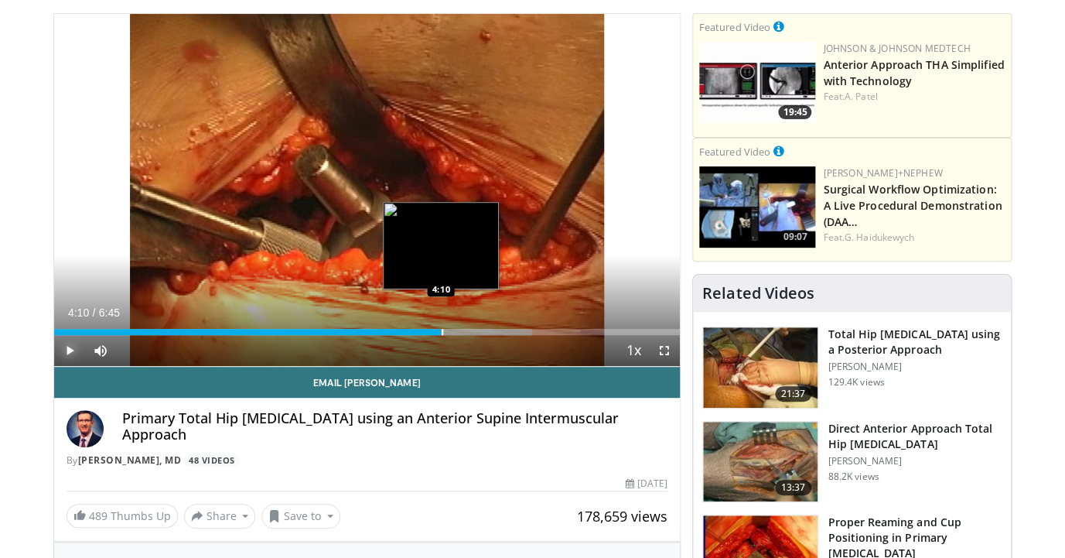
click at [441, 329] on div "Loaded : 76.30% 4:10 4:10" at bounding box center [367, 332] width 626 height 6
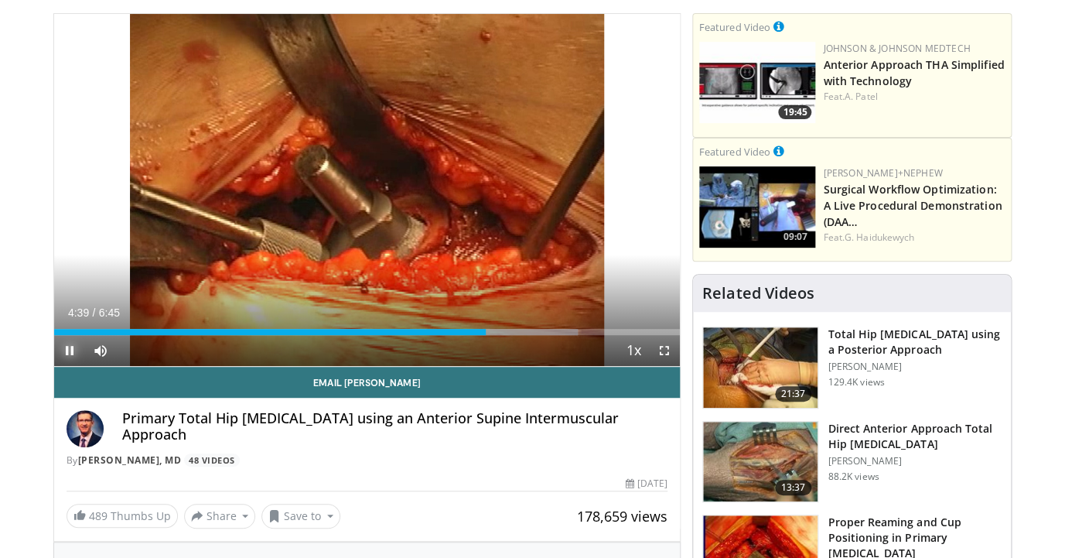
click at [68, 348] on span "Video Player" at bounding box center [69, 350] width 31 height 31
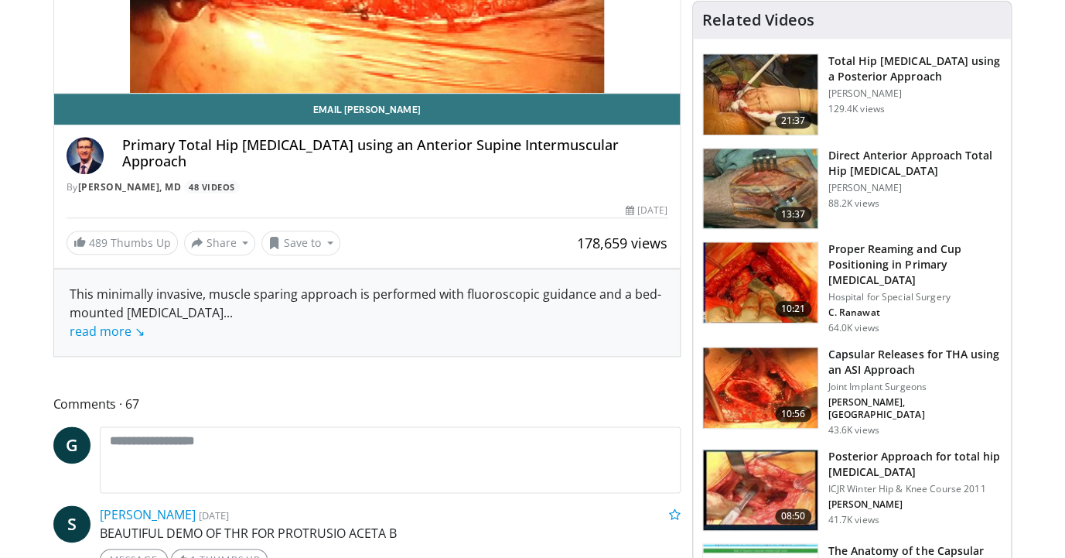
scroll to position [407, 0]
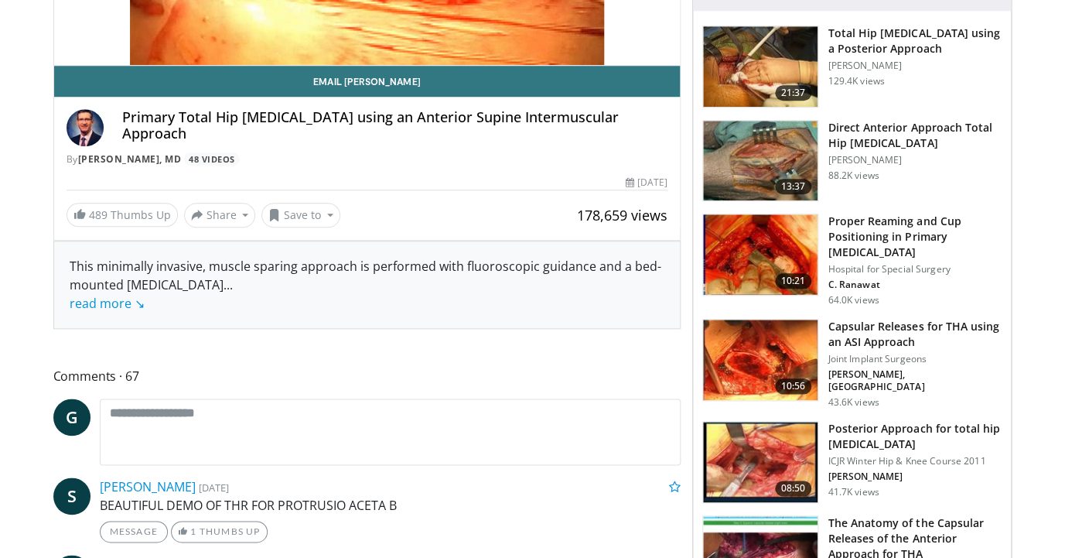
click at [751, 347] on img at bounding box center [760, 359] width 114 height 80
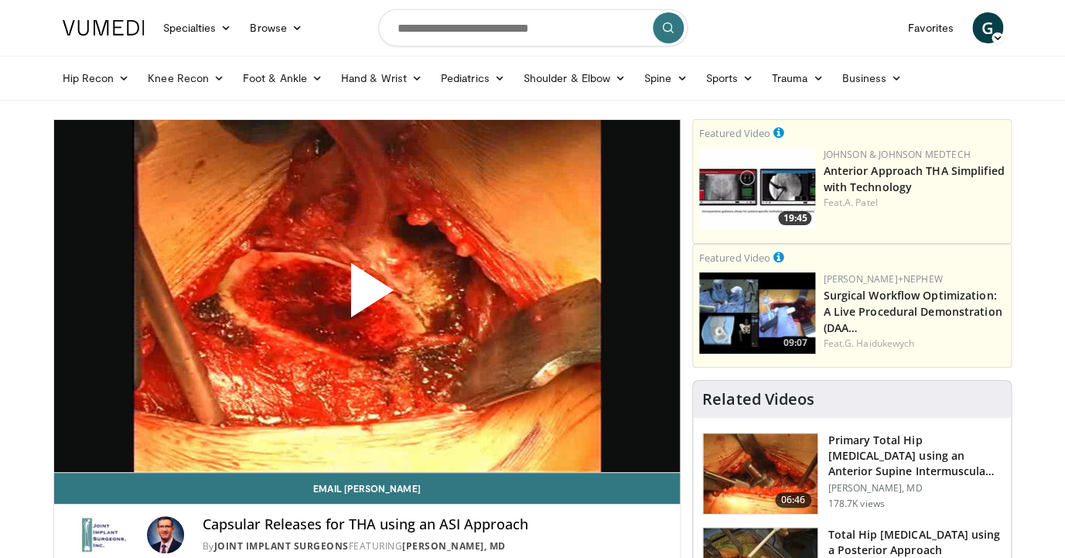
click at [367, 296] on span "Video Player" at bounding box center [367, 296] width 0 height 0
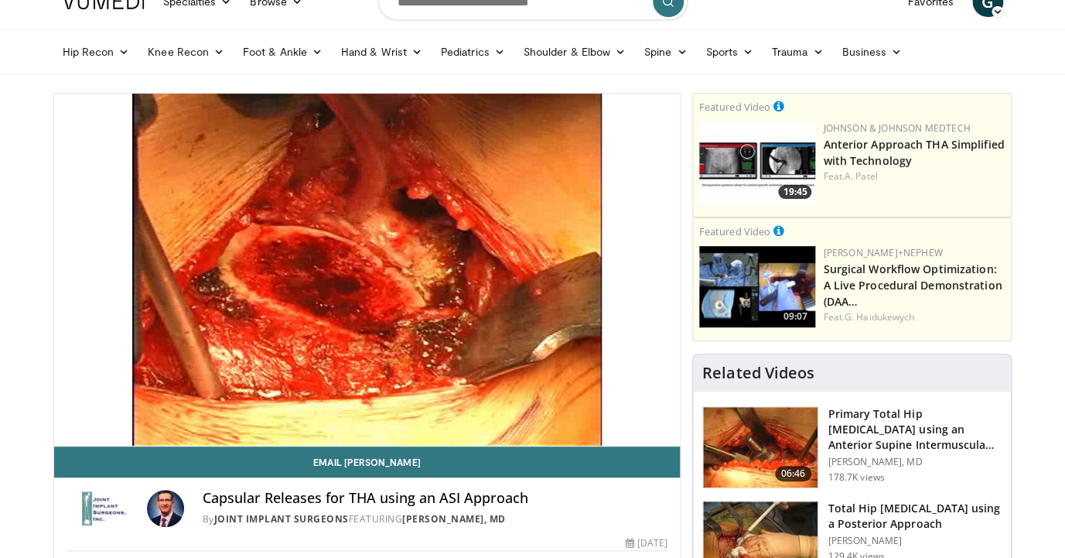
scroll to position [30, 0]
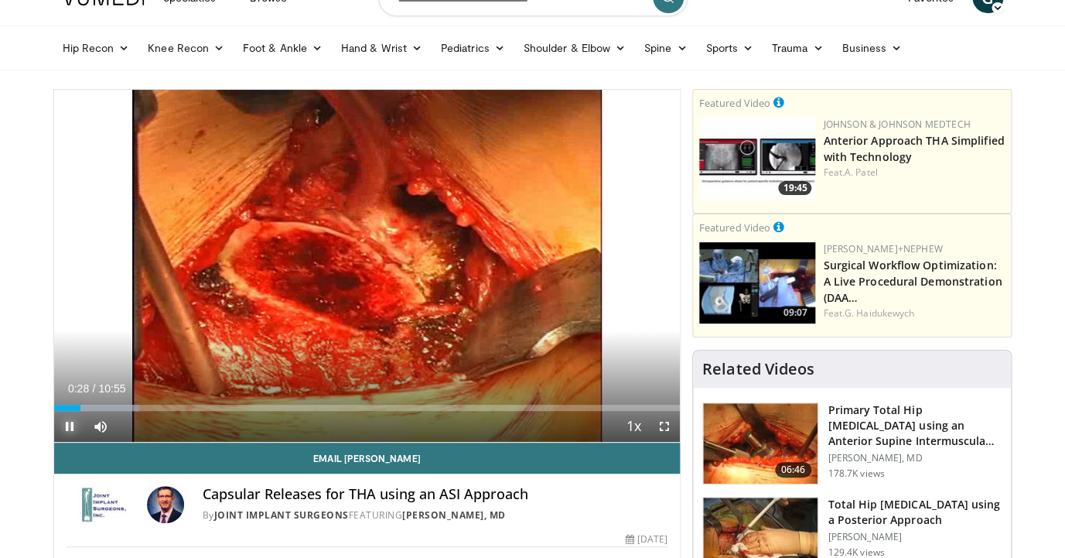
click at [66, 423] on span "Video Player" at bounding box center [69, 426] width 31 height 31
click at [65, 425] on span "Video Player" at bounding box center [69, 426] width 31 height 31
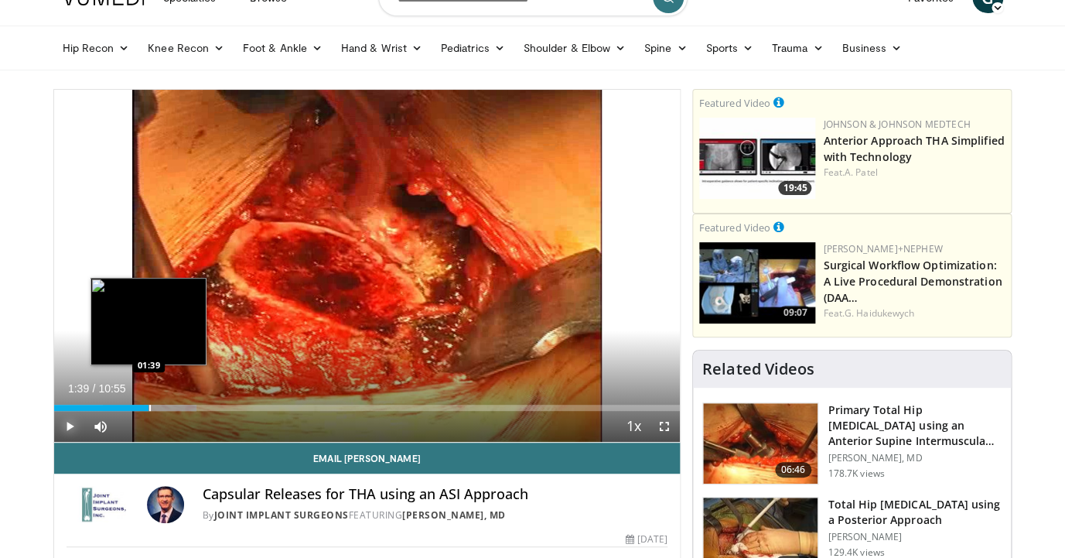
click at [149, 406] on div "Progress Bar" at bounding box center [150, 407] width 2 height 6
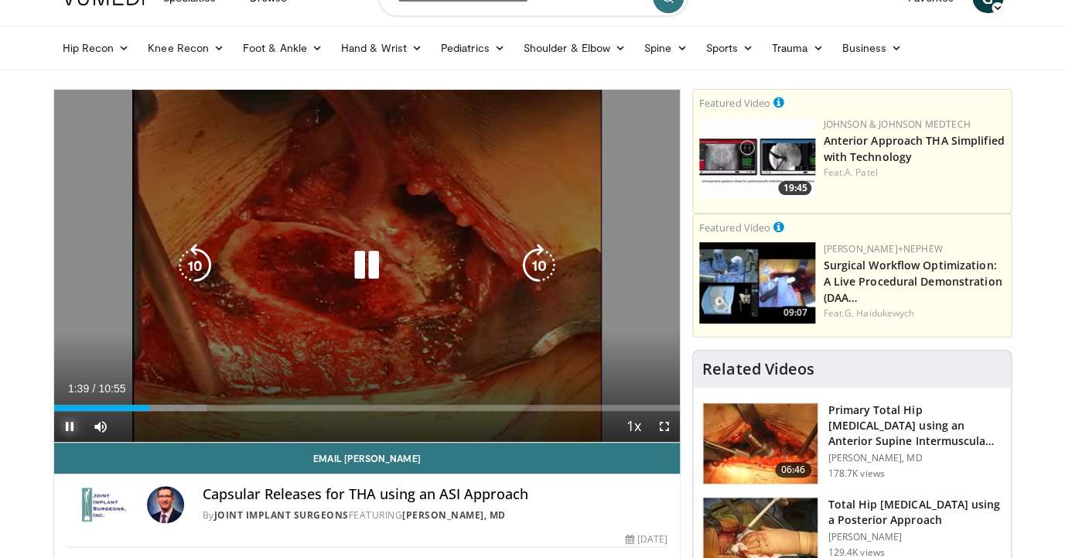
click at [159, 405] on div "Progress Bar" at bounding box center [164, 407] width 86 height 6
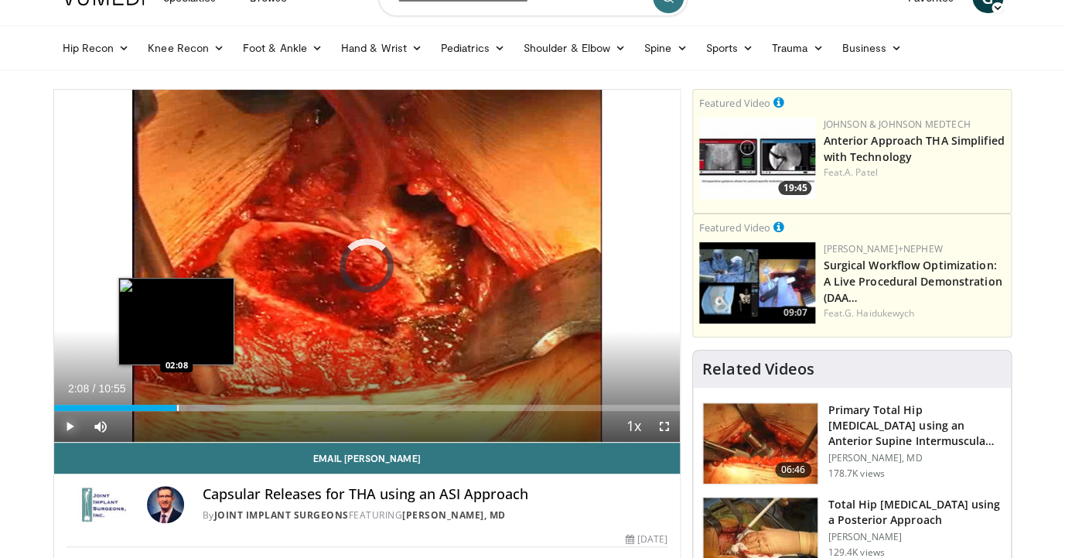
click at [176, 406] on div "Loaded : 27.41% 01:52 02:08" at bounding box center [367, 407] width 626 height 6
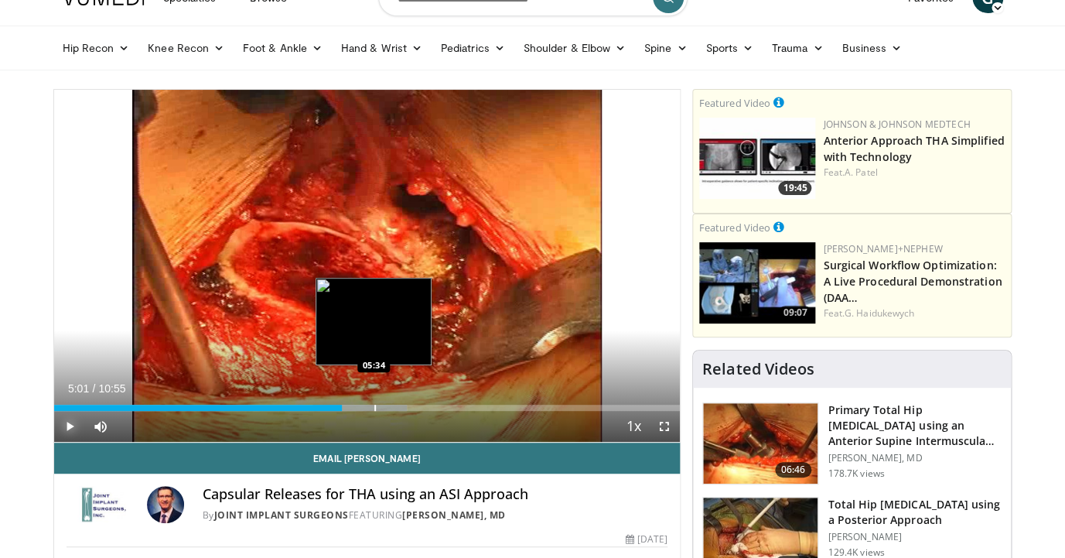
click at [374, 405] on div "Loaded : 56.35% 05:01 05:34" at bounding box center [367, 407] width 626 height 6
click at [389, 404] on video-js "**********" at bounding box center [367, 266] width 626 height 353
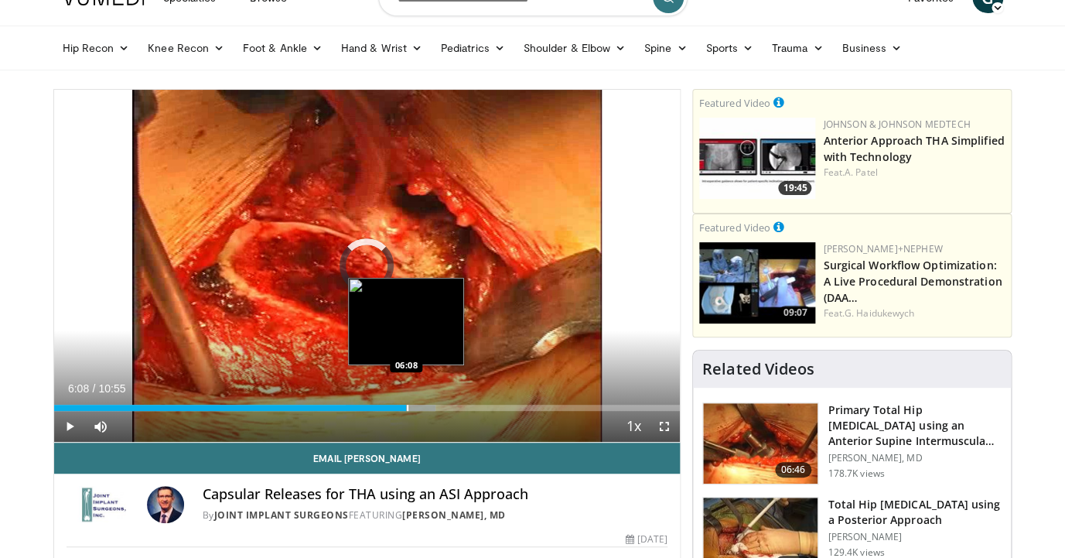
click at [407, 405] on div "Progress Bar" at bounding box center [408, 407] width 2 height 6
click at [425, 407] on div "Progress Bar" at bounding box center [426, 407] width 2 height 6
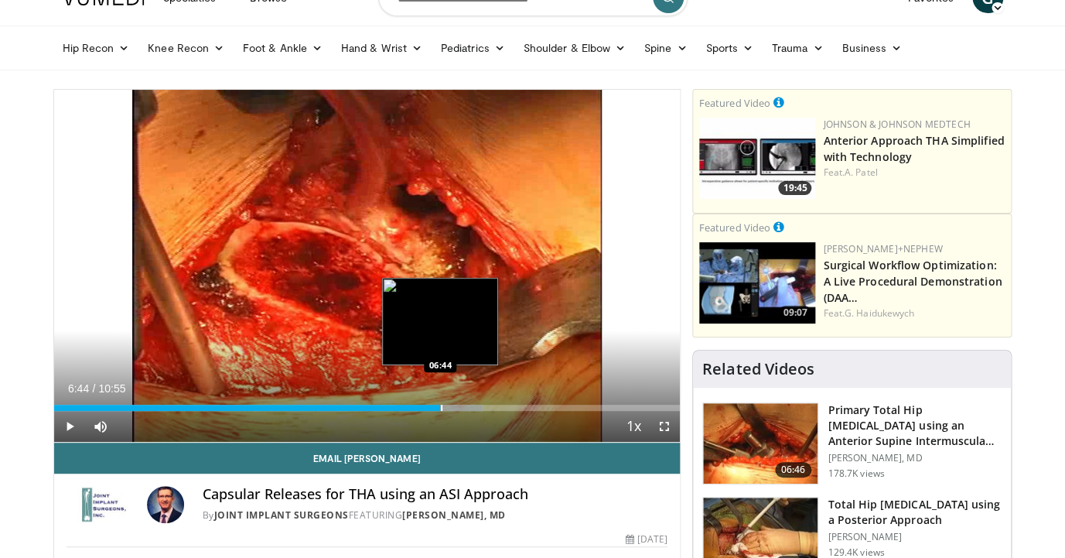
click at [440, 406] on div "Loaded : 68.54% 06:28 06:44" at bounding box center [367, 407] width 626 height 6
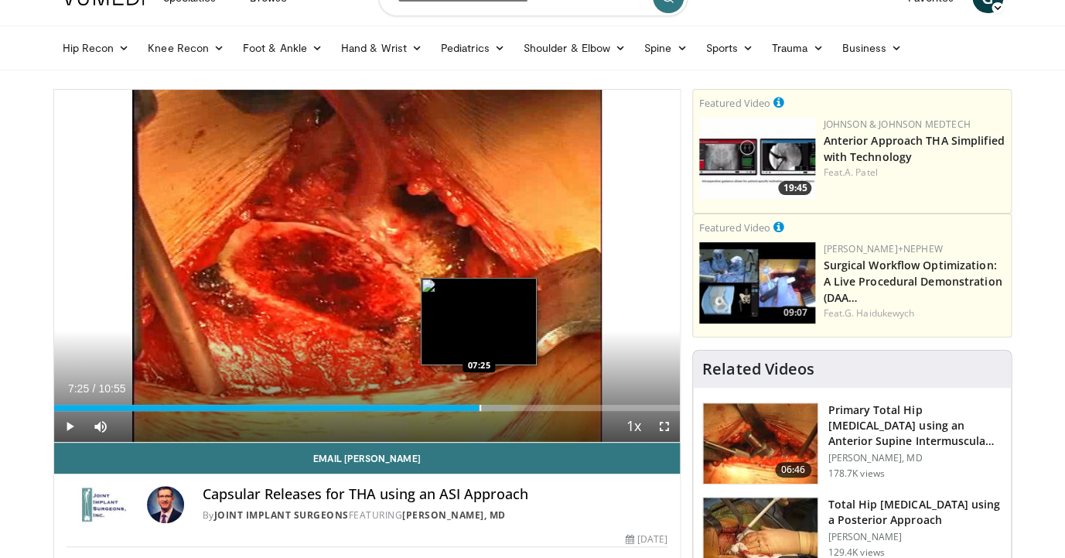
click at [479, 406] on div "Progress Bar" at bounding box center [465, 407] width 94 height 6
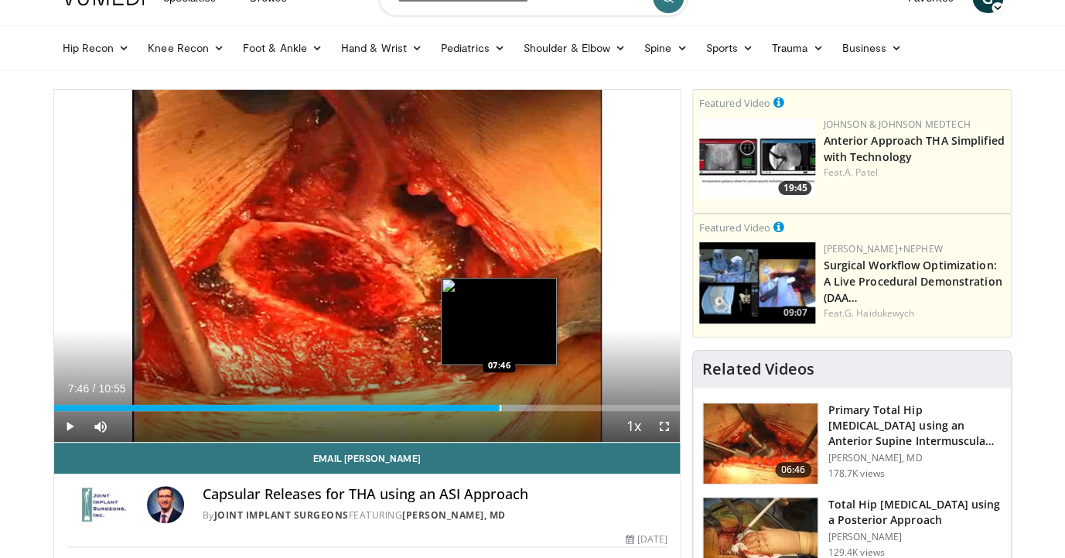
click at [500, 403] on div "Loaded : 76.16% 07:46 07:46" at bounding box center [367, 403] width 626 height 15
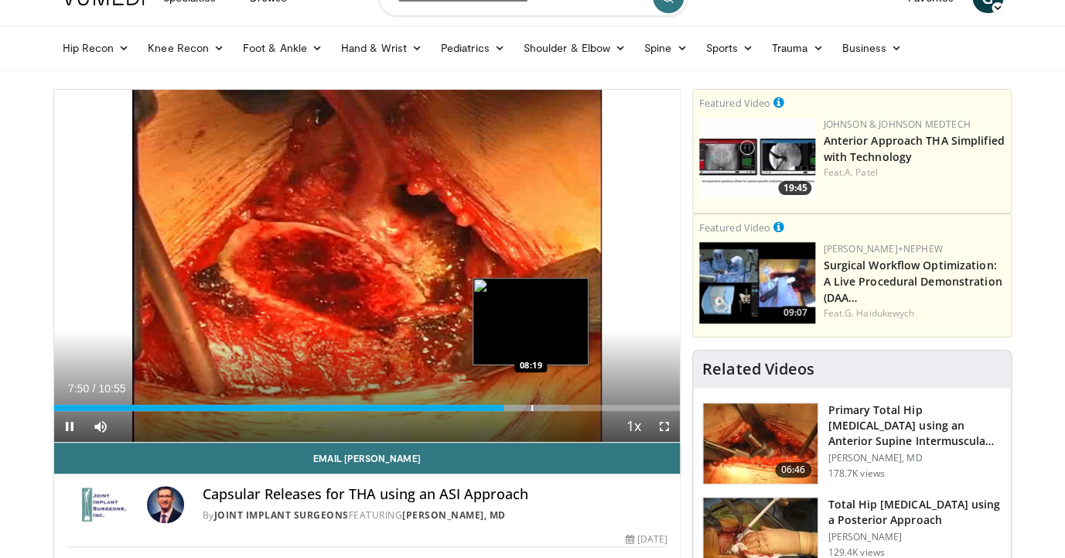
click at [531, 404] on div "Loaded : 82.25% 07:50 08:19" at bounding box center [367, 403] width 626 height 15
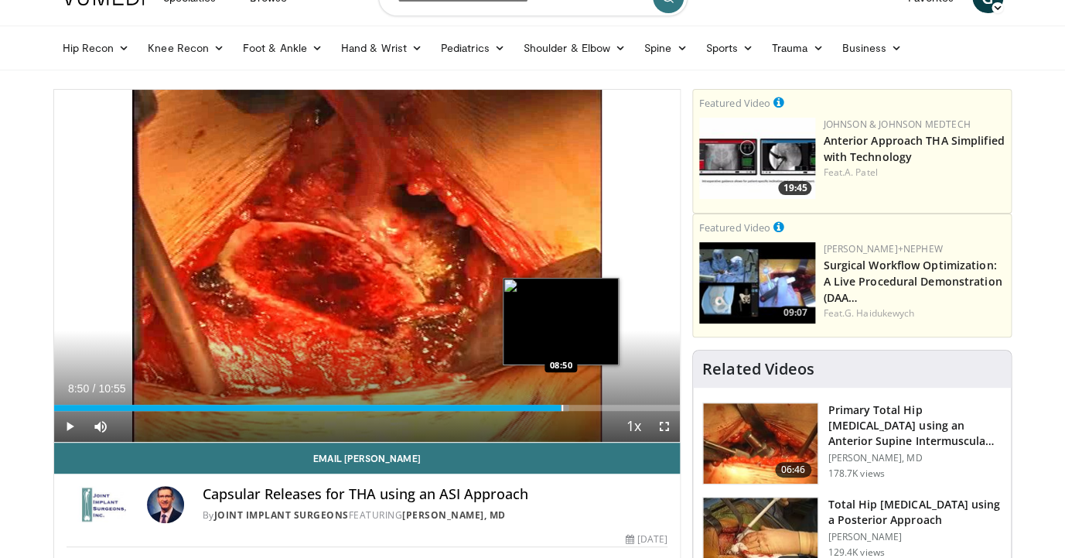
click at [561, 407] on div "Progress Bar" at bounding box center [562, 407] width 2 height 6
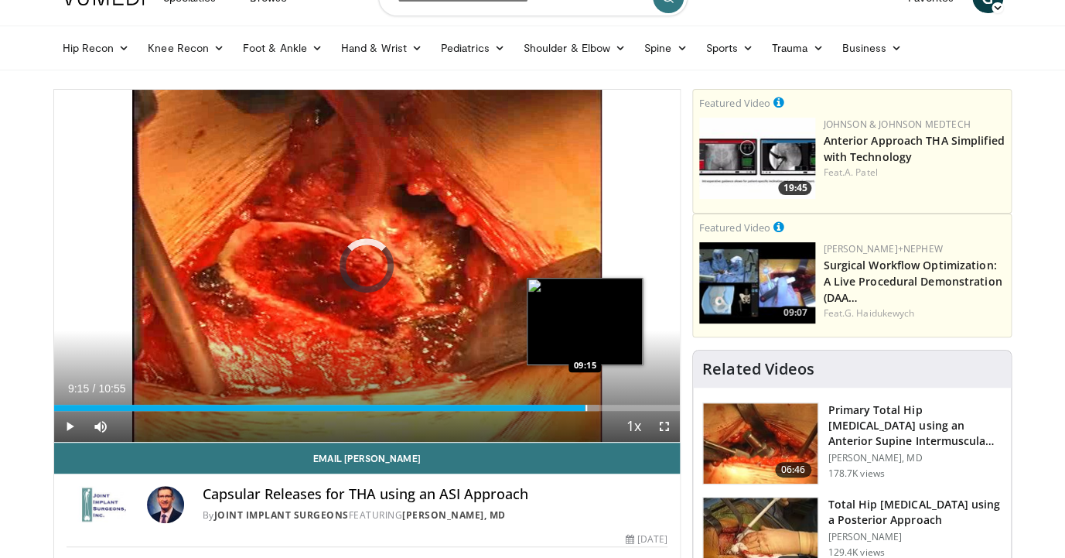
click at [585, 407] on div "Progress Bar" at bounding box center [586, 407] width 2 height 6
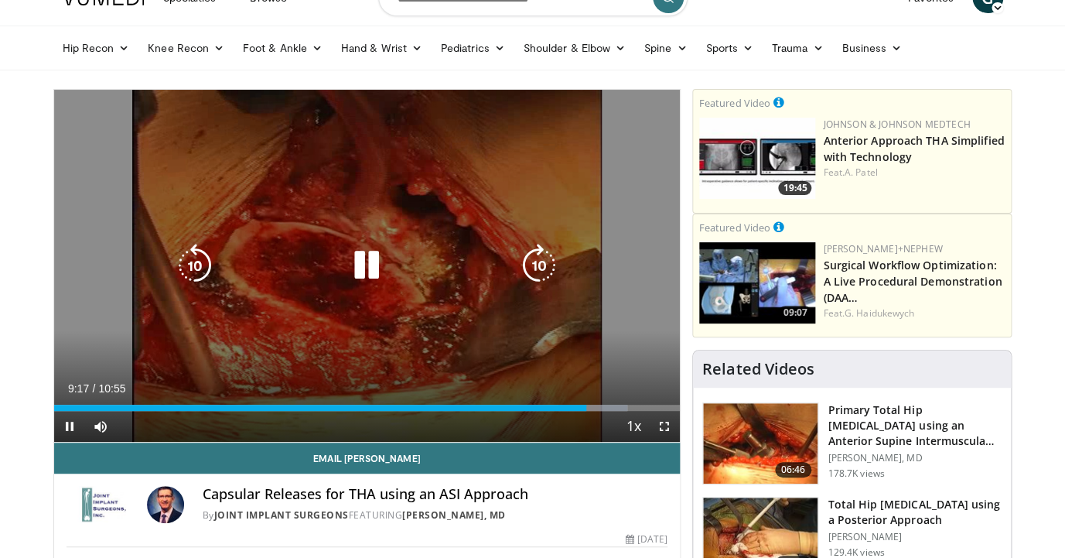
click at [359, 254] on icon "Video Player" at bounding box center [366, 265] width 43 height 43
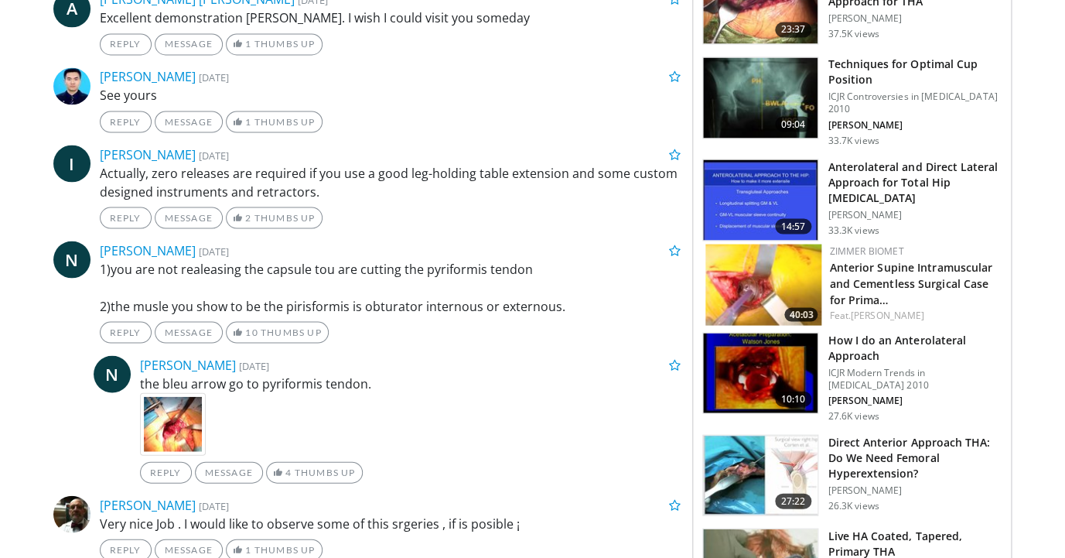
scroll to position [956, 0]
